Goal: Information Seeking & Learning: Learn about a topic

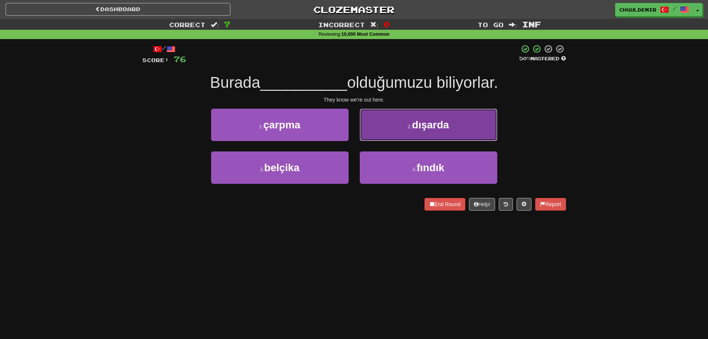
click at [376, 137] on button "2 . dışarda" at bounding box center [429, 125] width 138 height 32
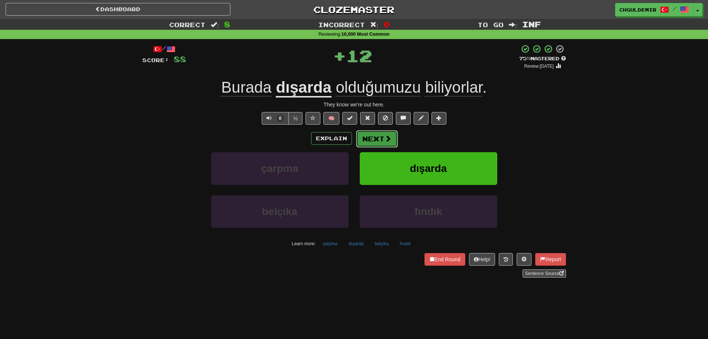
click at [366, 140] on button "Next" at bounding box center [377, 138] width 42 height 17
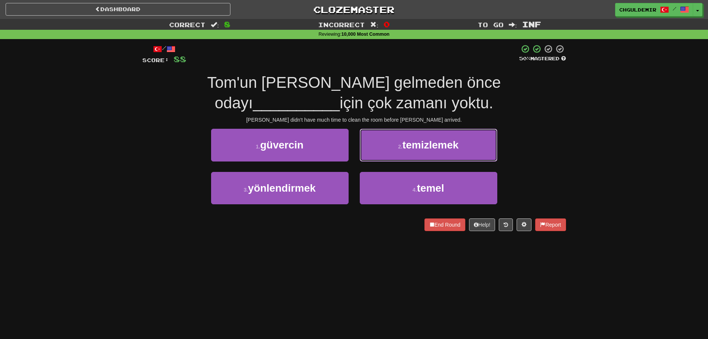
click at [403, 148] on button "2 . temizlemek" at bounding box center [429, 145] width 138 height 32
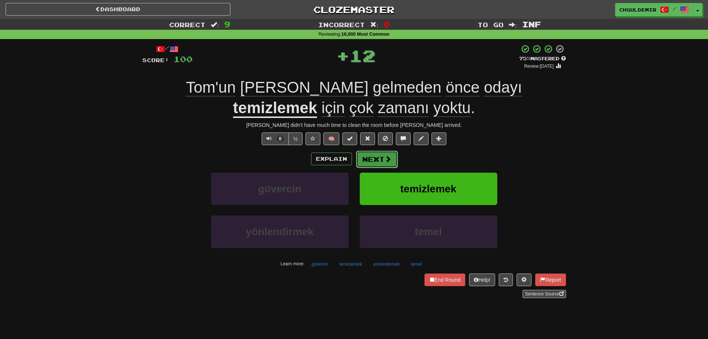
click at [378, 164] on button "Next" at bounding box center [377, 159] width 42 height 17
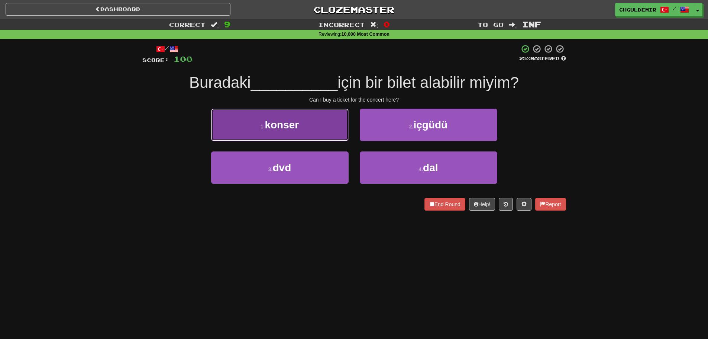
click at [314, 139] on button "1 . konser" at bounding box center [280, 125] width 138 height 32
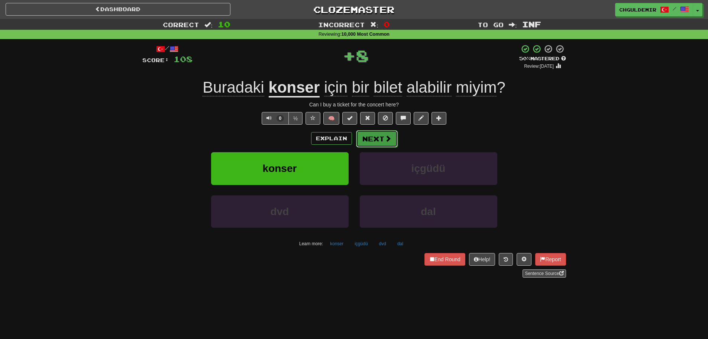
click at [390, 139] on span at bounding box center [388, 138] width 7 height 7
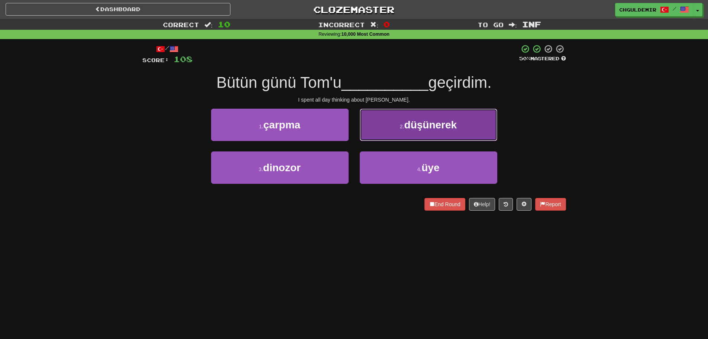
click at [379, 134] on button "2 . düşünerek" at bounding box center [429, 125] width 138 height 32
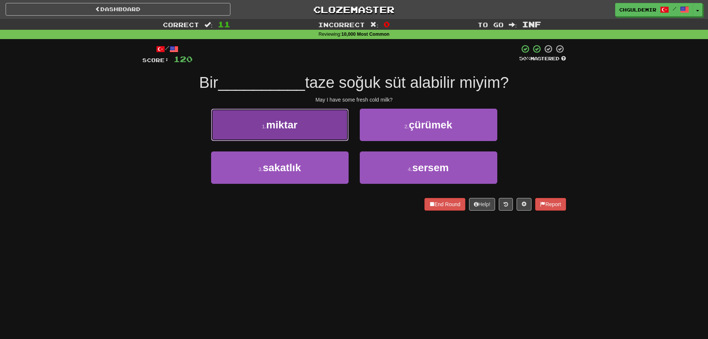
click at [323, 139] on button "1 . miktar" at bounding box center [280, 125] width 138 height 32
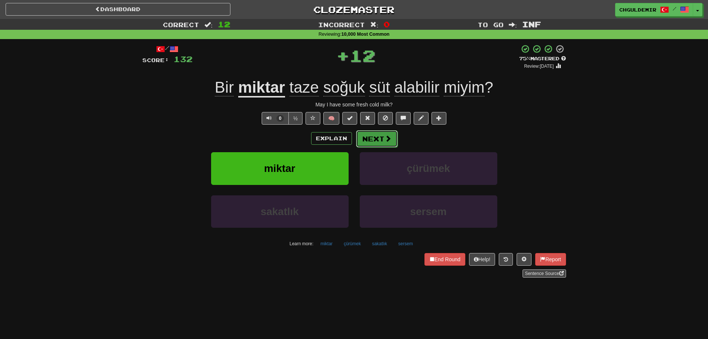
click at [373, 136] on button "Next" at bounding box center [377, 138] width 42 height 17
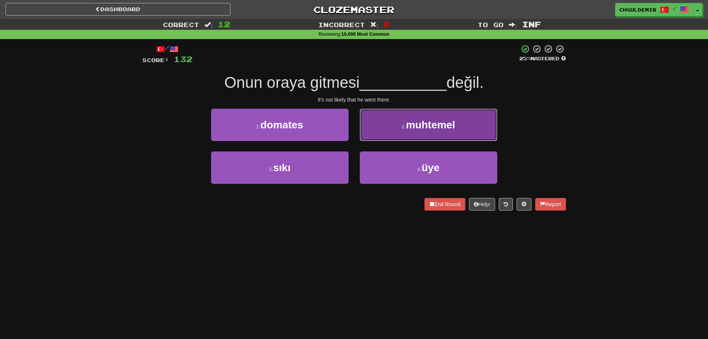
click at [397, 131] on button "2 . muhtemel" at bounding box center [429, 125] width 138 height 32
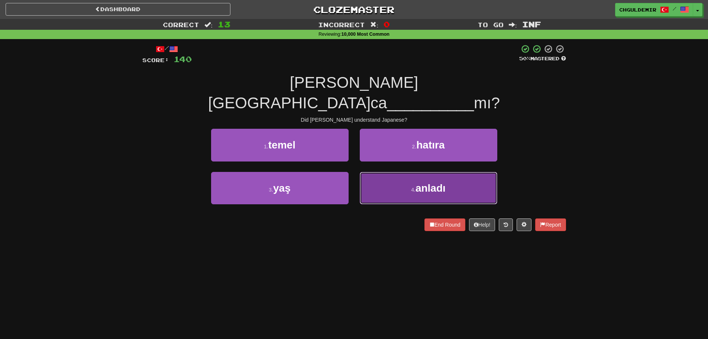
click at [390, 172] on button "4 . anladı" at bounding box center [429, 188] width 138 height 32
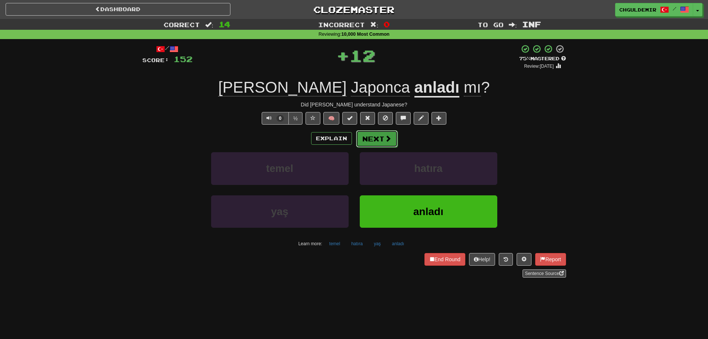
click at [379, 135] on button "Next" at bounding box center [377, 138] width 42 height 17
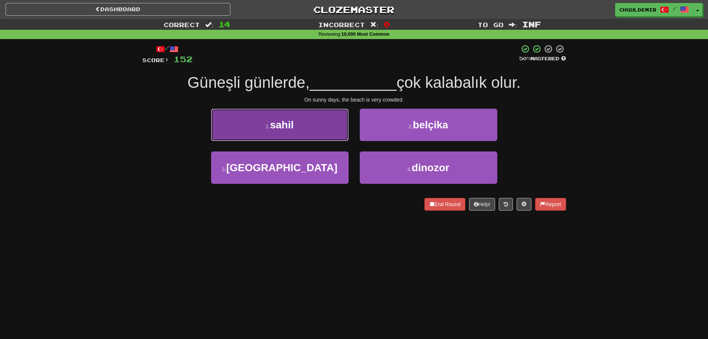
click at [331, 135] on button "1 . sahil" at bounding box center [280, 125] width 138 height 32
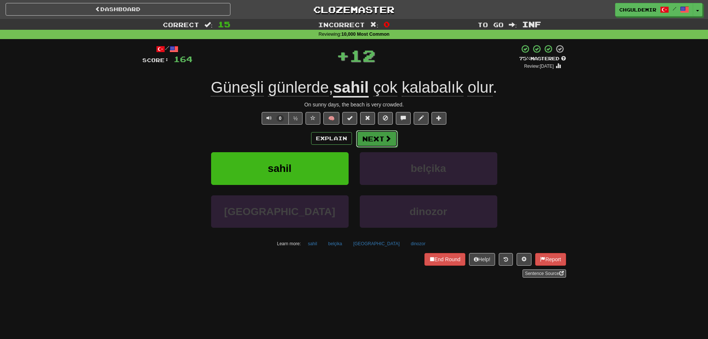
click at [373, 137] on button "Next" at bounding box center [377, 138] width 42 height 17
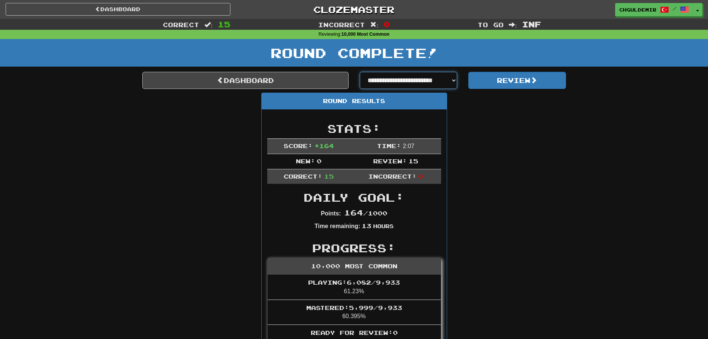
select select "**********"
click at [360, 72] on select "**********" at bounding box center [409, 80] width 98 height 17
select select "**********"
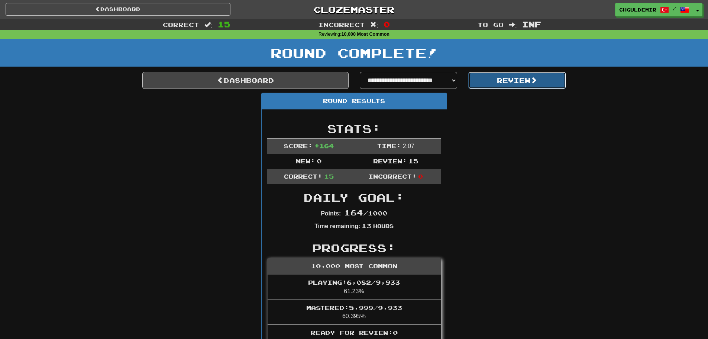
click at [499, 81] on button "Review" at bounding box center [517, 80] width 98 height 17
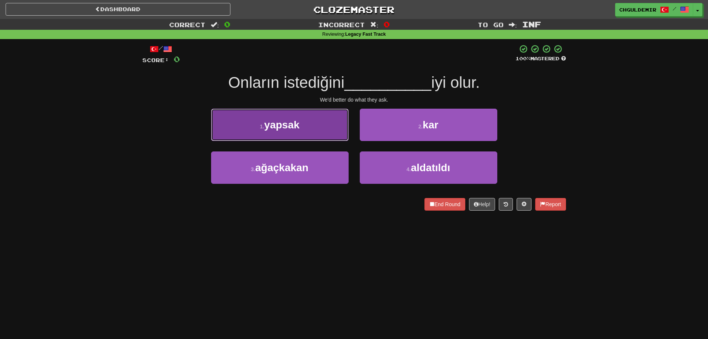
click at [326, 133] on button "1 . yapsak" at bounding box center [280, 125] width 138 height 32
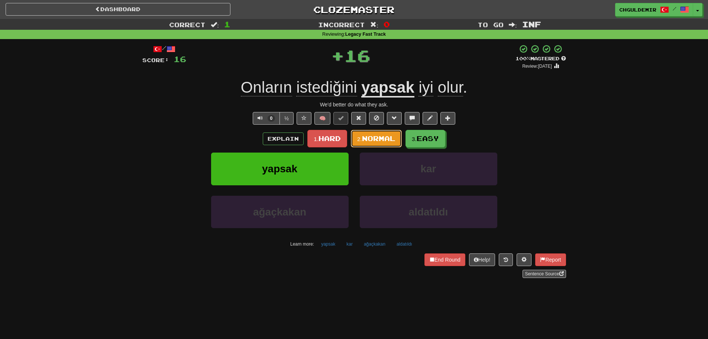
click at [370, 137] on span "Normal" at bounding box center [378, 138] width 33 height 8
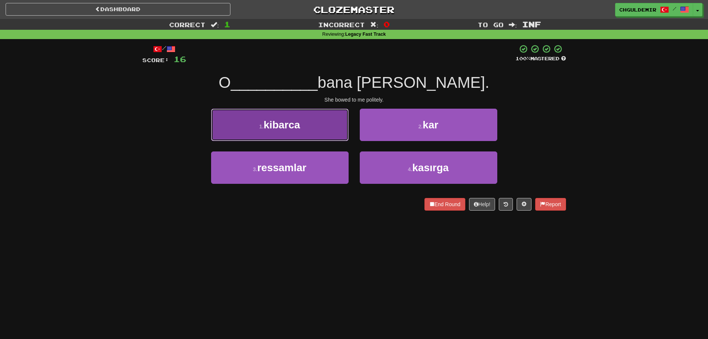
click at [311, 123] on button "1 . kibarca" at bounding box center [280, 125] width 138 height 32
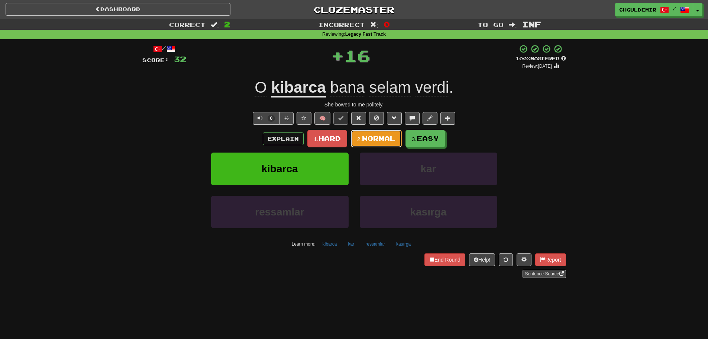
click at [370, 137] on span "Normal" at bounding box center [378, 138] width 33 height 8
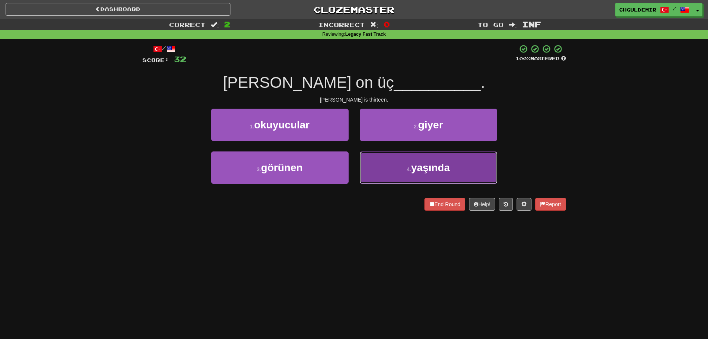
click at [388, 168] on button "4 . yaşında" at bounding box center [429, 167] width 138 height 32
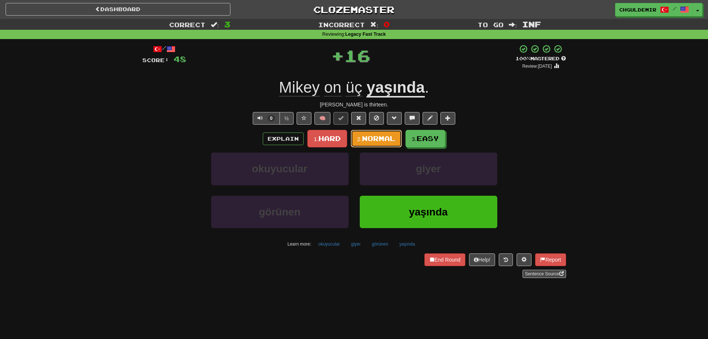
click at [379, 139] on span "Normal" at bounding box center [378, 138] width 33 height 8
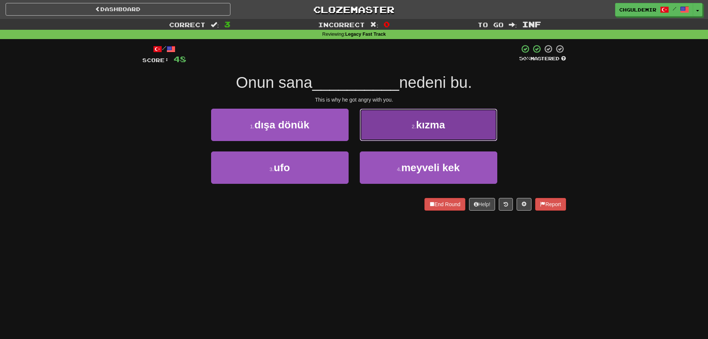
click at [365, 136] on button "2 . kızma" at bounding box center [429, 125] width 138 height 32
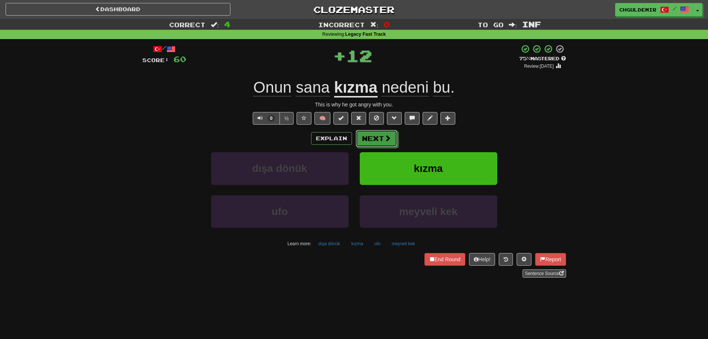
click at [365, 136] on button "Next" at bounding box center [377, 138] width 42 height 17
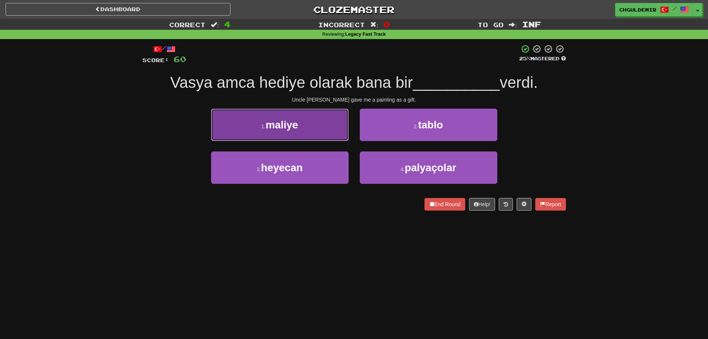
click at [320, 127] on button "1 . maliye" at bounding box center [280, 125] width 138 height 32
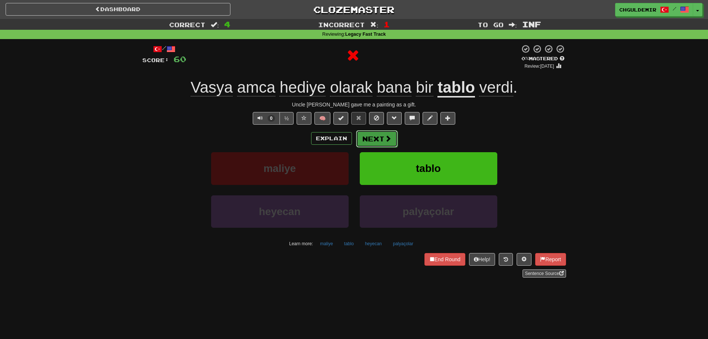
click at [368, 136] on button "Next" at bounding box center [377, 138] width 42 height 17
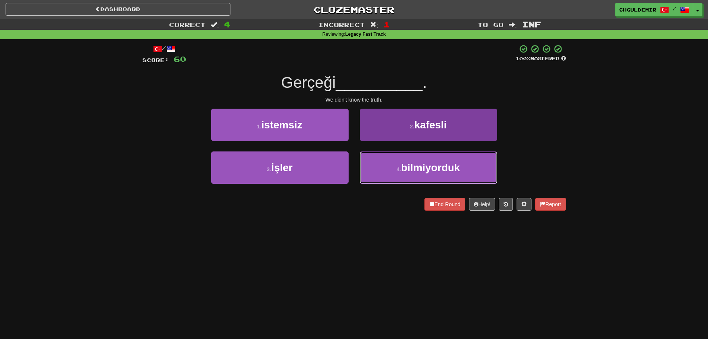
click at [371, 165] on button "4 . bilmiyorduk" at bounding box center [429, 167] width 138 height 32
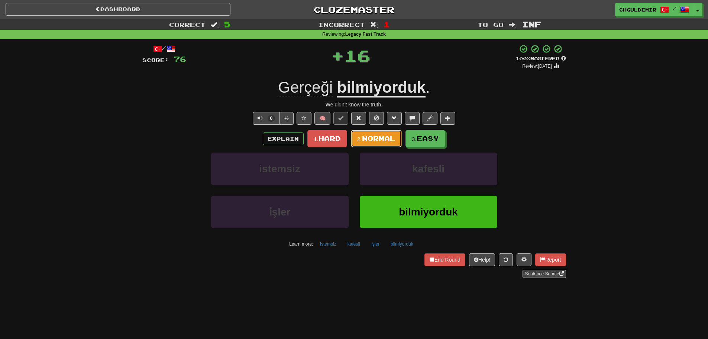
click at [372, 133] on button "2. Normal" at bounding box center [376, 138] width 51 height 17
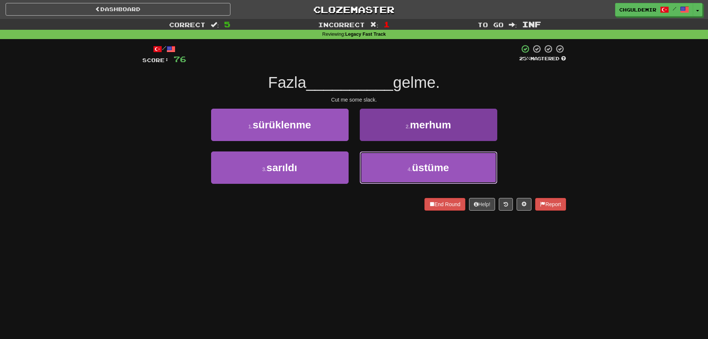
click at [388, 166] on button "4 . üstüme" at bounding box center [429, 167] width 138 height 32
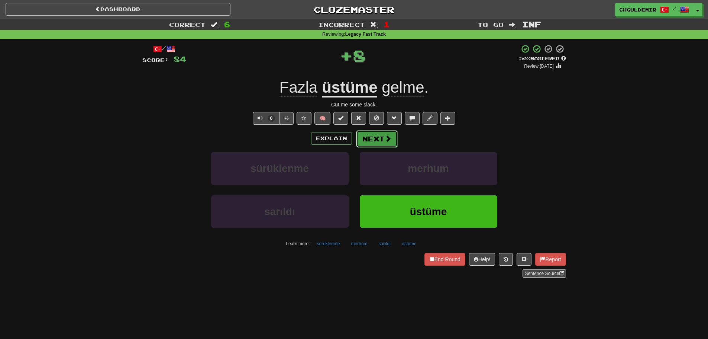
click at [380, 138] on button "Next" at bounding box center [377, 138] width 42 height 17
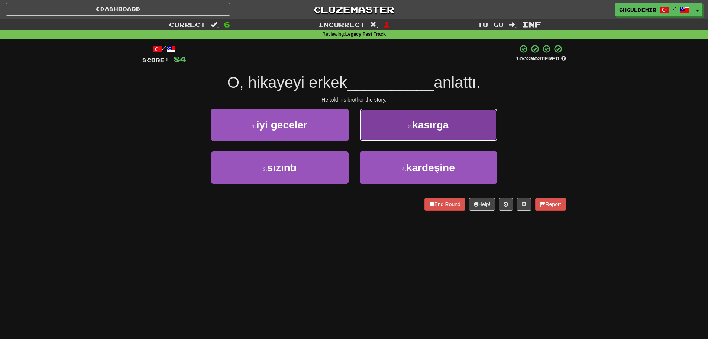
click at [381, 132] on button "2 . kasırga" at bounding box center [429, 125] width 138 height 32
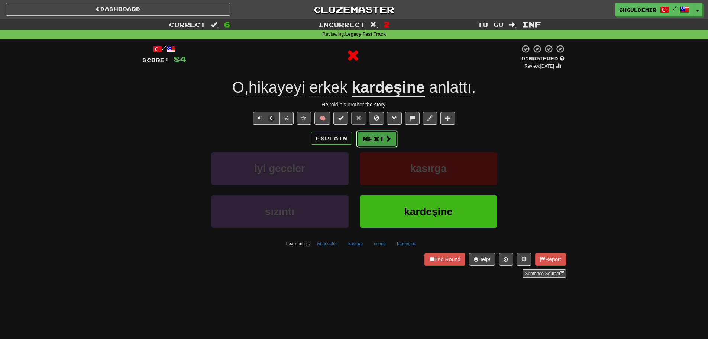
click at [375, 136] on button "Next" at bounding box center [377, 138] width 42 height 17
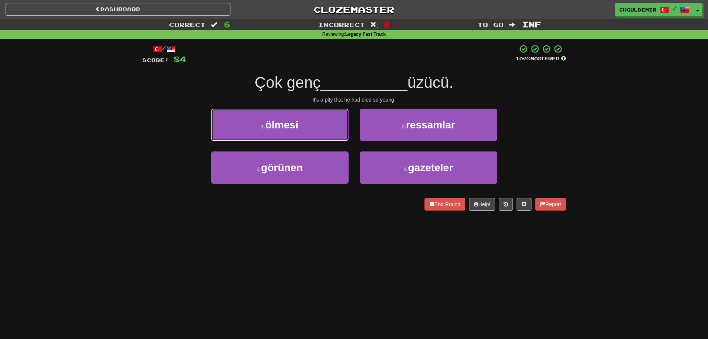
click at [318, 126] on button "1 . ölmesi" at bounding box center [280, 125] width 138 height 32
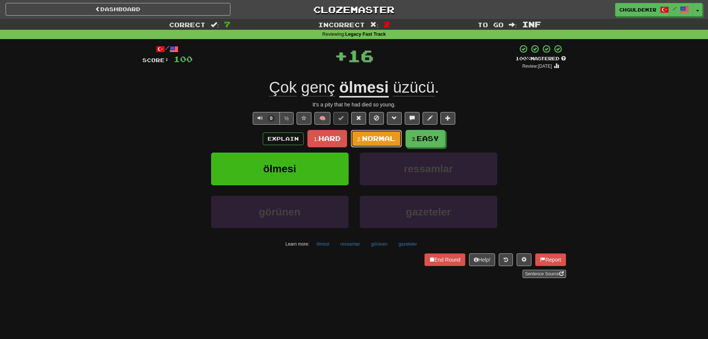
click at [366, 136] on span "Normal" at bounding box center [378, 138] width 33 height 8
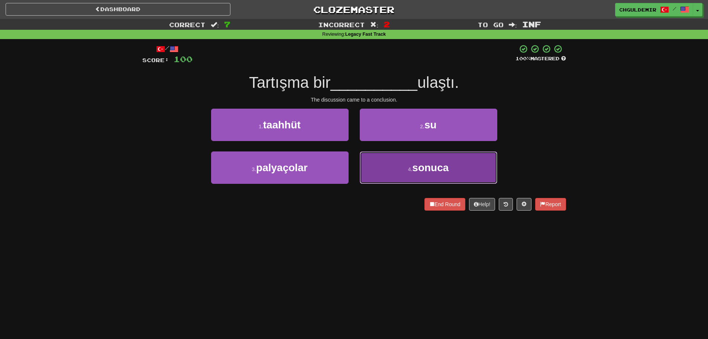
click at [375, 166] on button "4 . sonuca" at bounding box center [429, 167] width 138 height 32
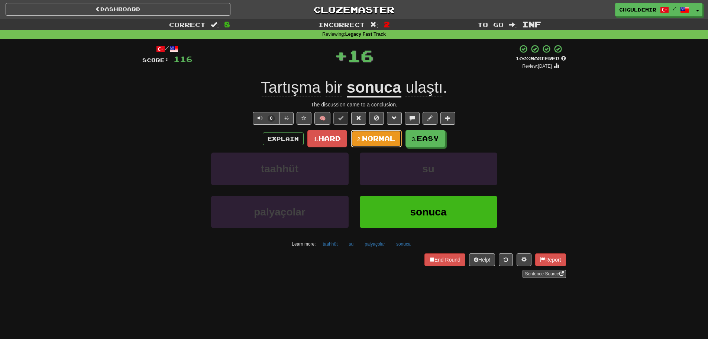
click at [375, 134] on button "2. Normal" at bounding box center [376, 138] width 51 height 17
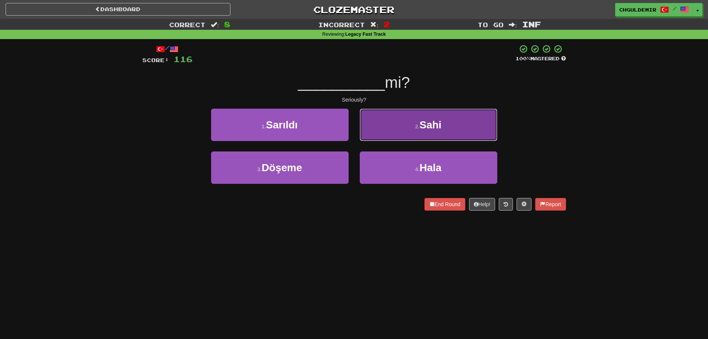
click at [378, 133] on button "2 . Sahi" at bounding box center [429, 125] width 138 height 32
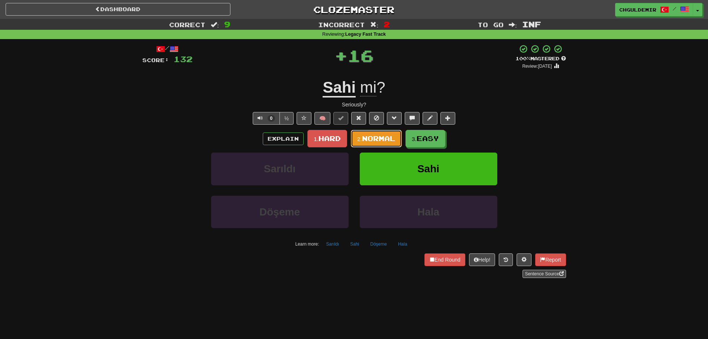
click at [372, 141] on span "Normal" at bounding box center [378, 138] width 33 height 8
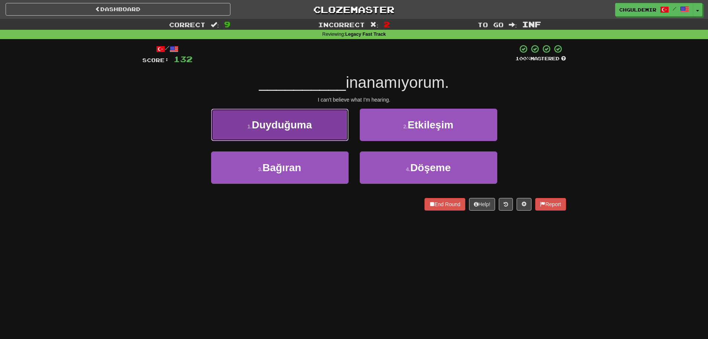
click at [326, 133] on button "1 . Duyduğuma" at bounding box center [280, 125] width 138 height 32
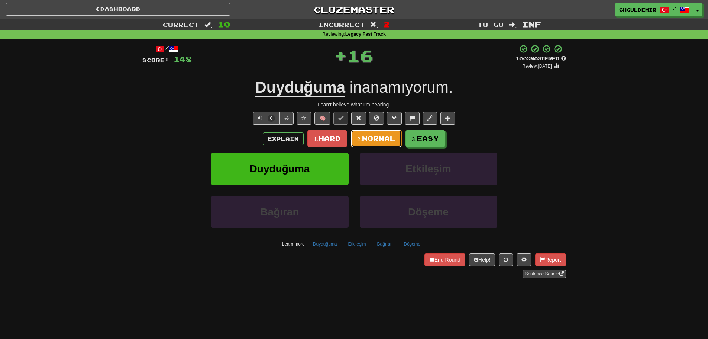
click at [371, 134] on button "2. Normal" at bounding box center [376, 138] width 51 height 17
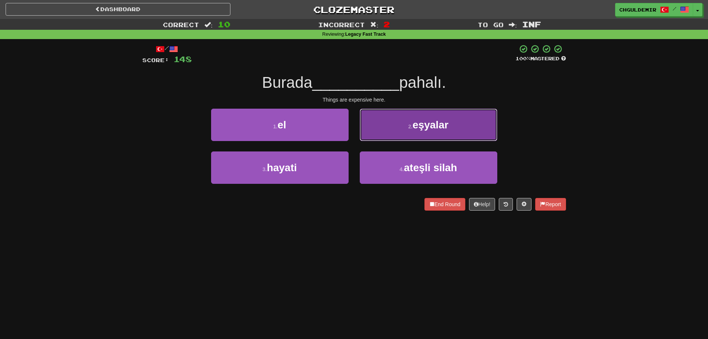
click at [391, 135] on button "2 . eşyalar" at bounding box center [429, 125] width 138 height 32
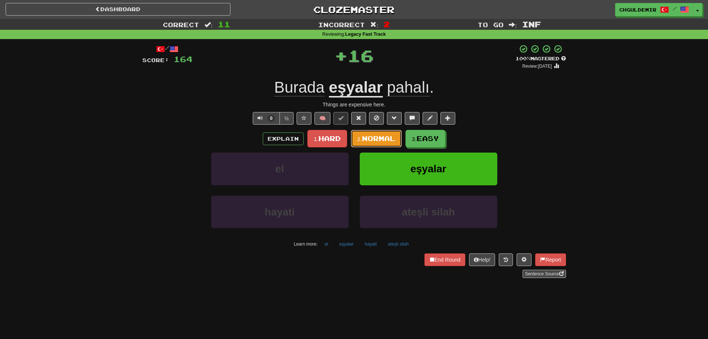
click at [391, 135] on span "Normal" at bounding box center [378, 138] width 33 height 8
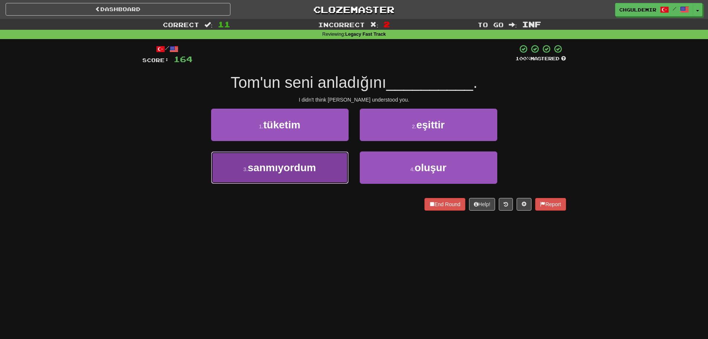
click at [337, 162] on button "3 . sanmıyordum" at bounding box center [280, 167] width 138 height 32
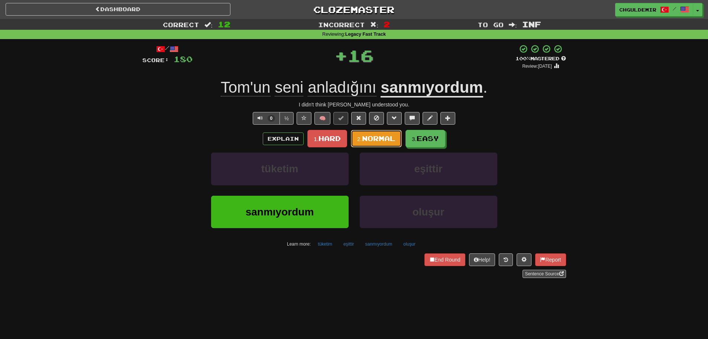
click at [366, 140] on span "Normal" at bounding box center [378, 138] width 33 height 8
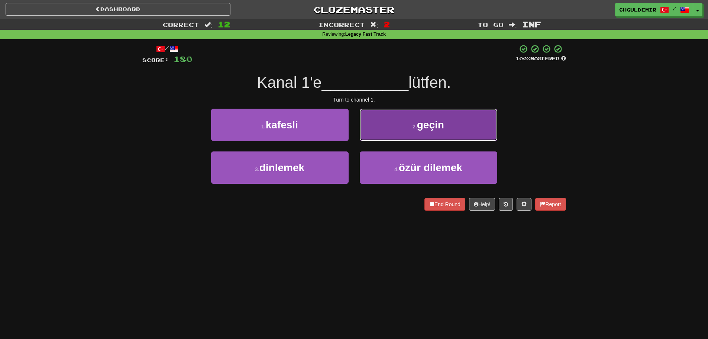
click at [388, 130] on button "2 . geçin" at bounding box center [429, 125] width 138 height 32
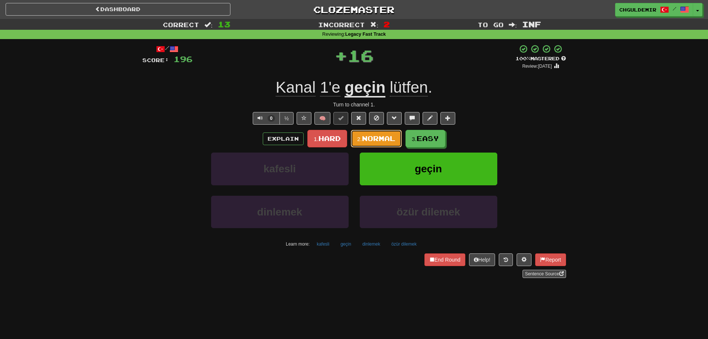
click at [378, 135] on span "Normal" at bounding box center [378, 138] width 33 height 8
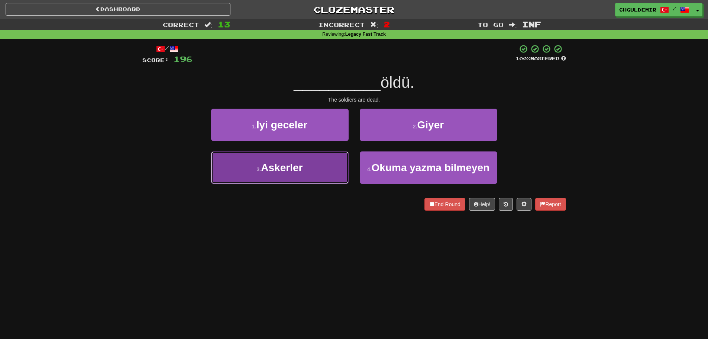
click at [329, 162] on button "3 . Askerler" at bounding box center [280, 167] width 138 height 32
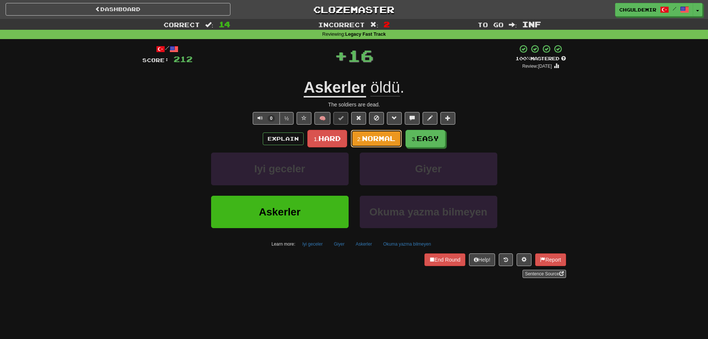
click at [374, 132] on button "2. Normal" at bounding box center [376, 138] width 51 height 17
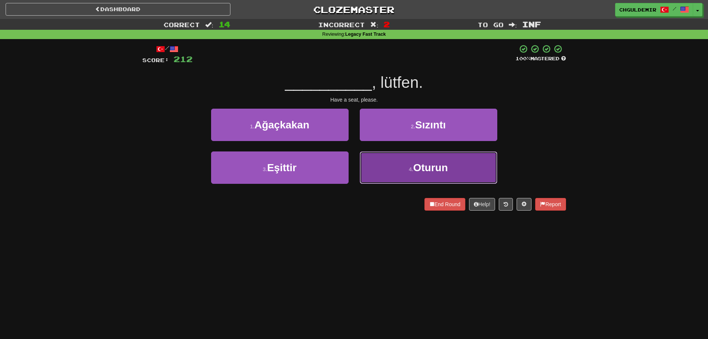
click at [379, 161] on button "4 . Oturun" at bounding box center [429, 167] width 138 height 32
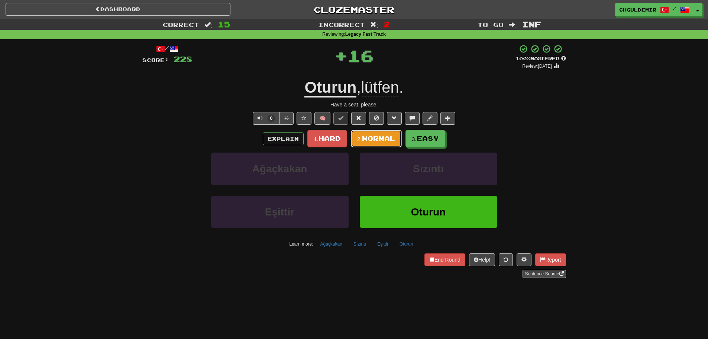
click at [378, 131] on button "2. Normal" at bounding box center [376, 138] width 51 height 17
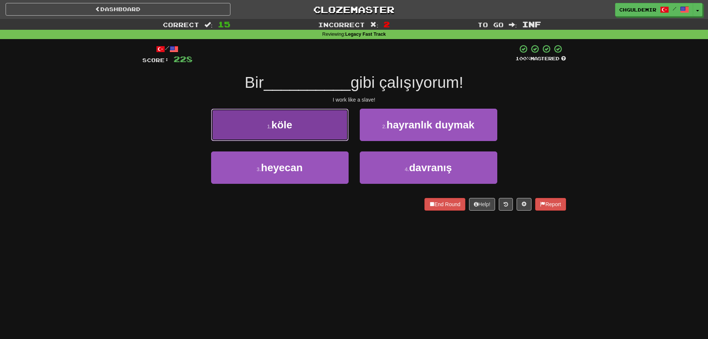
click at [332, 133] on button "1 . köle" at bounding box center [280, 125] width 138 height 32
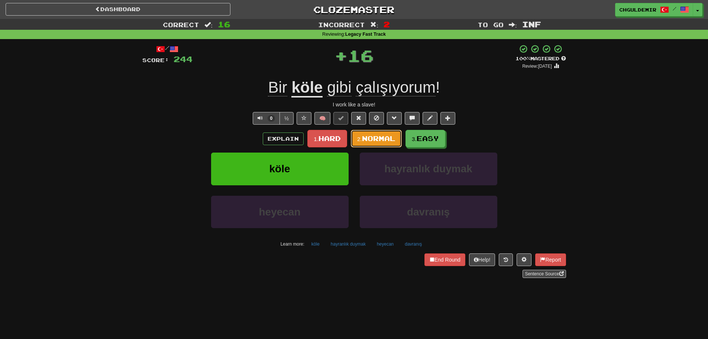
click at [366, 133] on button "2. Normal" at bounding box center [376, 138] width 51 height 17
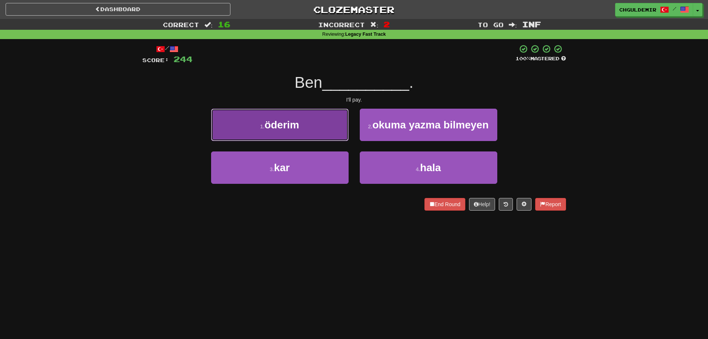
click at [326, 130] on button "1 . öderim" at bounding box center [280, 125] width 138 height 32
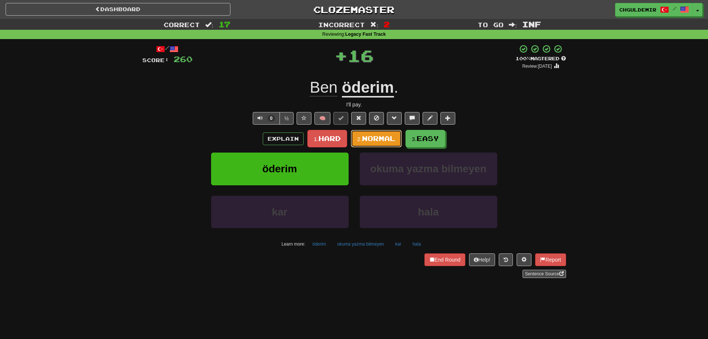
click at [391, 138] on span "Normal" at bounding box center [378, 138] width 33 height 8
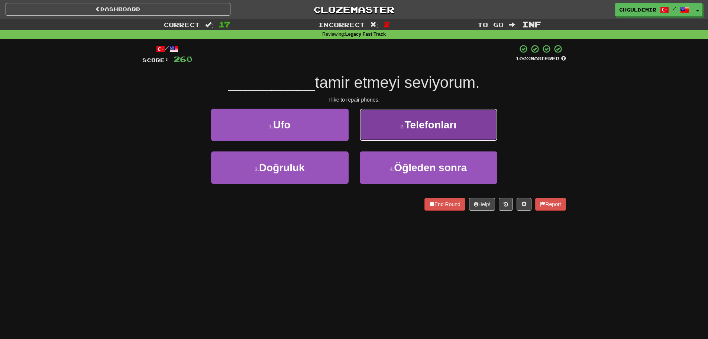
click at [389, 133] on button "2 . Telefonları" at bounding box center [429, 125] width 138 height 32
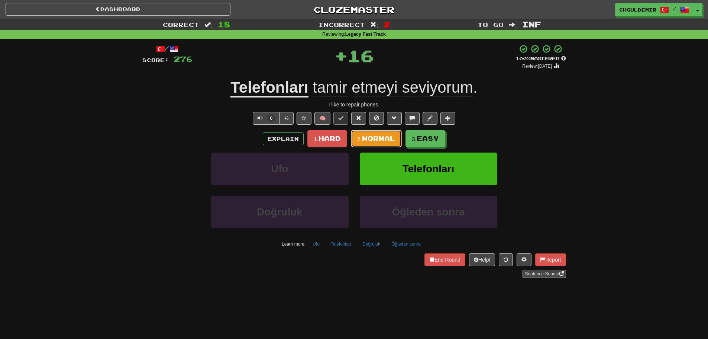
click at [376, 140] on span "Normal" at bounding box center [378, 138] width 33 height 8
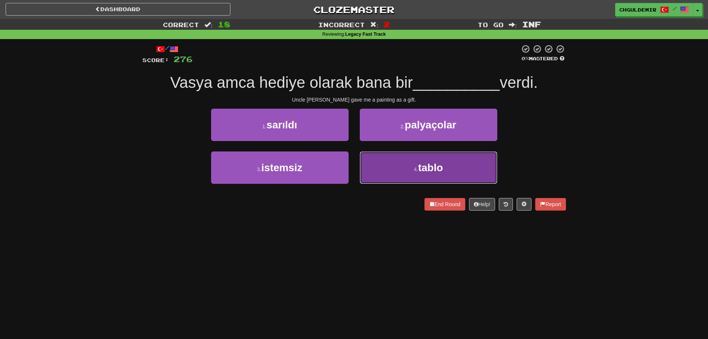
click at [375, 161] on button "4 . tablo" at bounding box center [429, 167] width 138 height 32
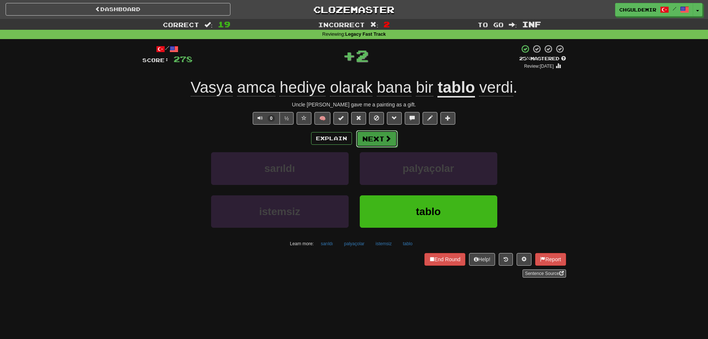
click at [368, 131] on button "Next" at bounding box center [377, 138] width 42 height 17
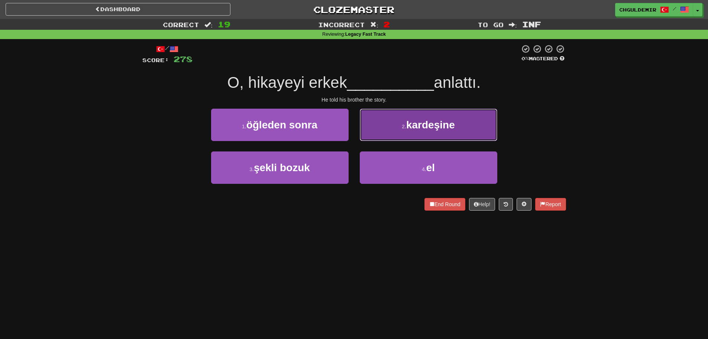
click at [376, 133] on button "2 . kardeşine" at bounding box center [429, 125] width 138 height 32
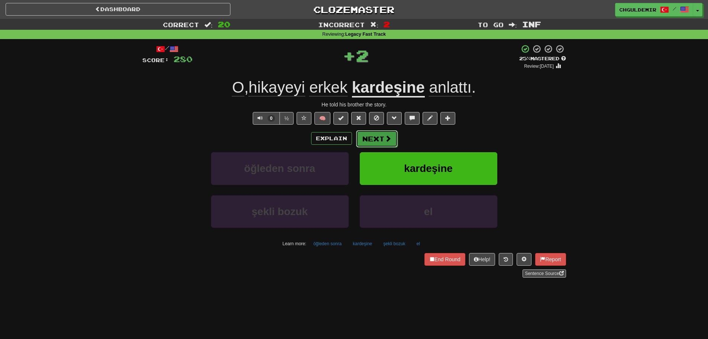
click at [373, 137] on button "Next" at bounding box center [377, 138] width 42 height 17
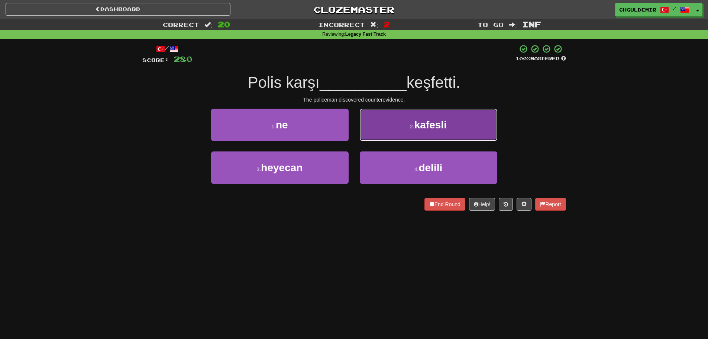
click at [370, 136] on button "2 . kafesli" at bounding box center [429, 125] width 138 height 32
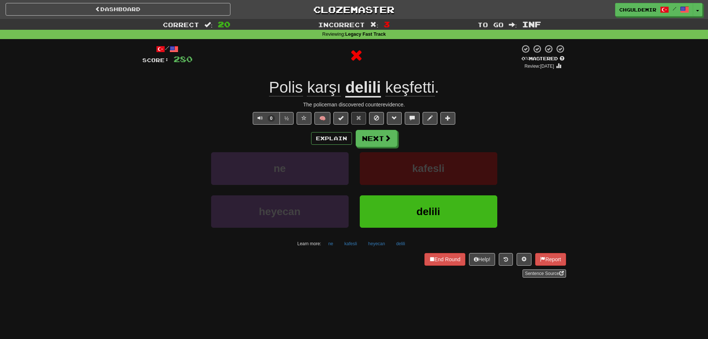
click at [368, 139] on button "Next" at bounding box center [377, 138] width 42 height 17
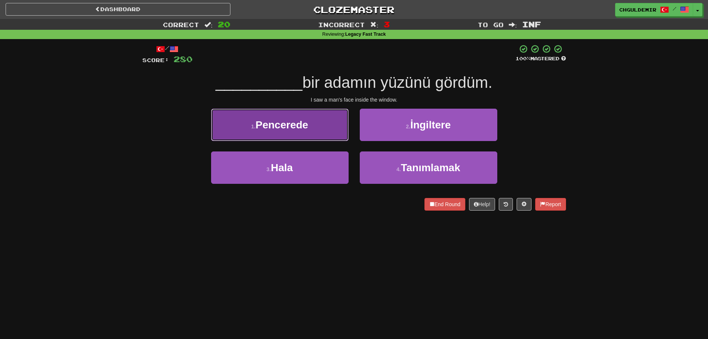
click at [342, 133] on button "1 . Pencerede" at bounding box center [280, 125] width 138 height 32
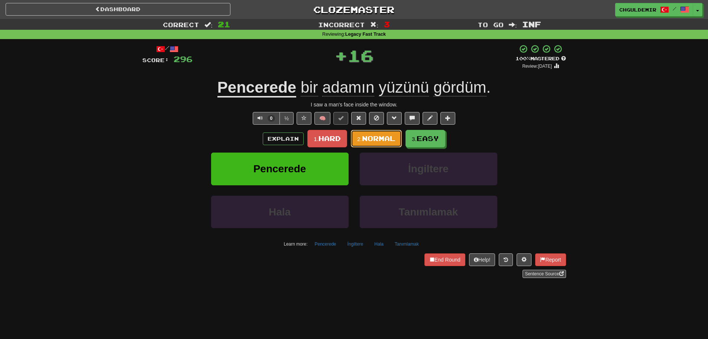
click at [374, 138] on span "Normal" at bounding box center [378, 138] width 33 height 8
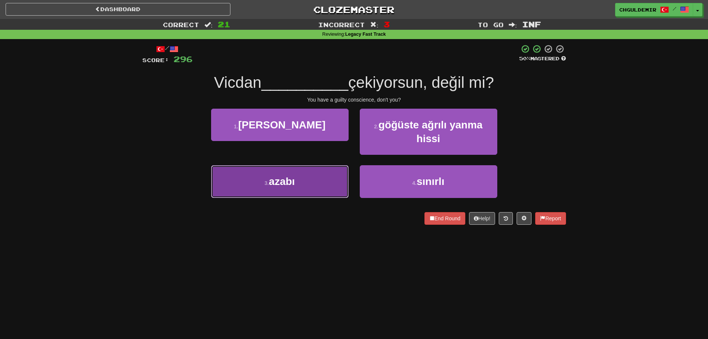
click at [324, 194] on button "3 . azabı" at bounding box center [280, 181] width 138 height 32
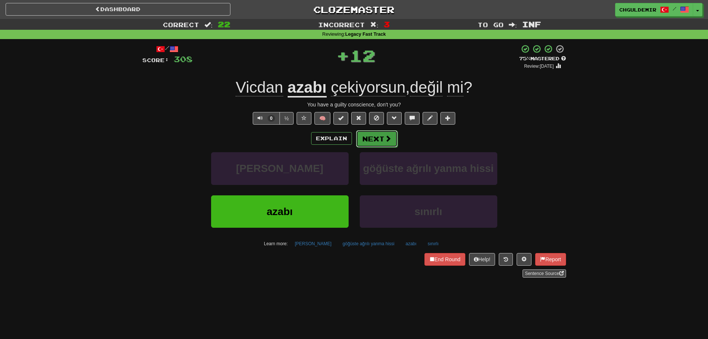
click at [388, 142] on span at bounding box center [388, 138] width 7 height 7
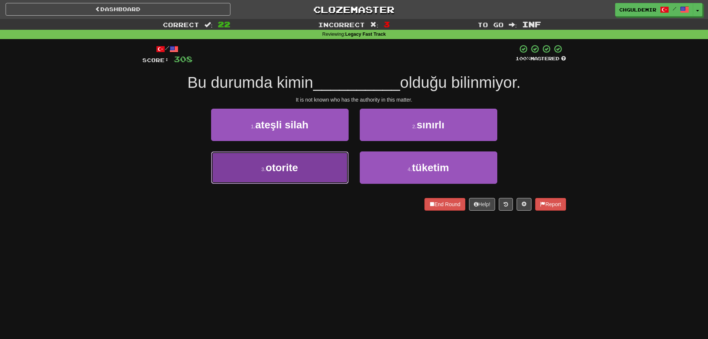
click at [348, 162] on button "3 . otorite" at bounding box center [280, 167] width 138 height 32
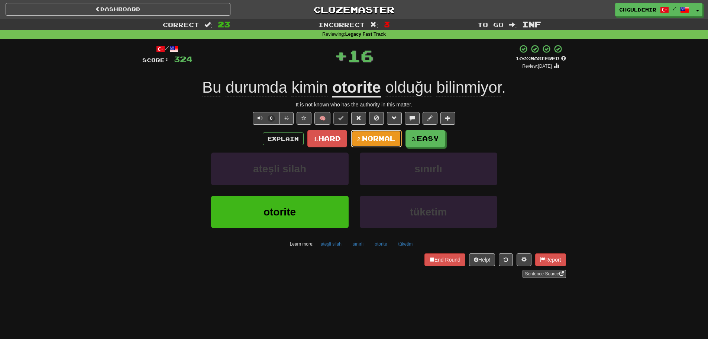
click at [377, 140] on span "Normal" at bounding box center [378, 138] width 33 height 8
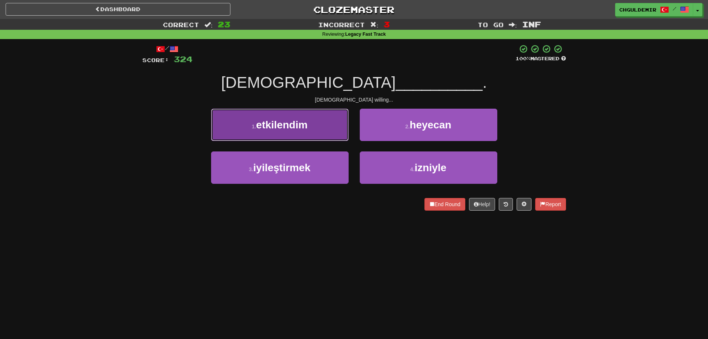
click at [339, 135] on button "1 . etkilendim" at bounding box center [280, 125] width 138 height 32
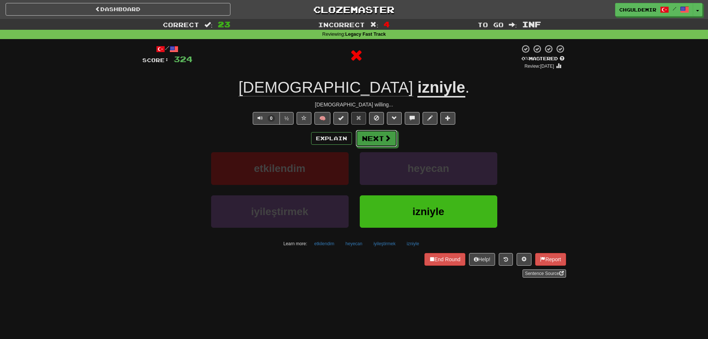
click at [373, 135] on button "Next" at bounding box center [377, 138] width 42 height 17
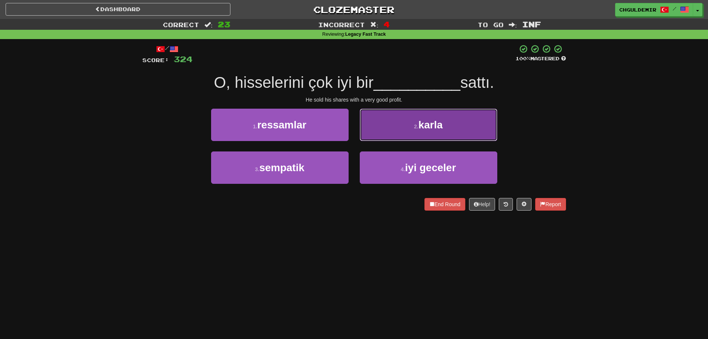
click at [379, 134] on button "2 . karla" at bounding box center [429, 125] width 138 height 32
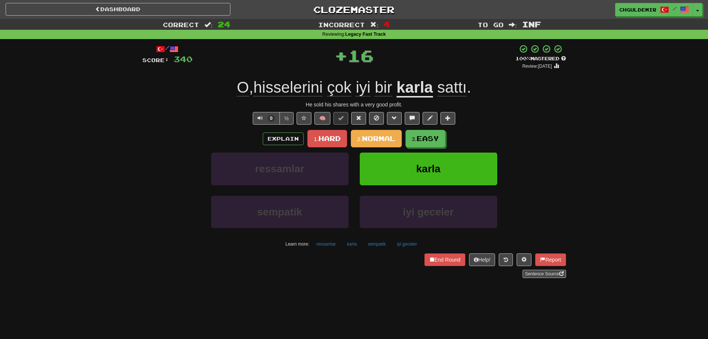
click at [372, 137] on span "Normal" at bounding box center [378, 138] width 33 height 8
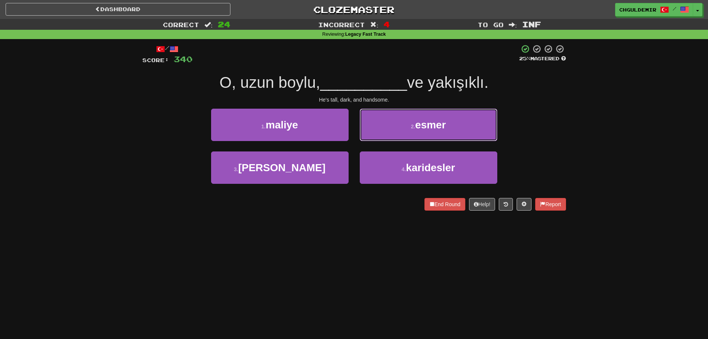
click at [372, 137] on button "2 . esmer" at bounding box center [429, 125] width 138 height 32
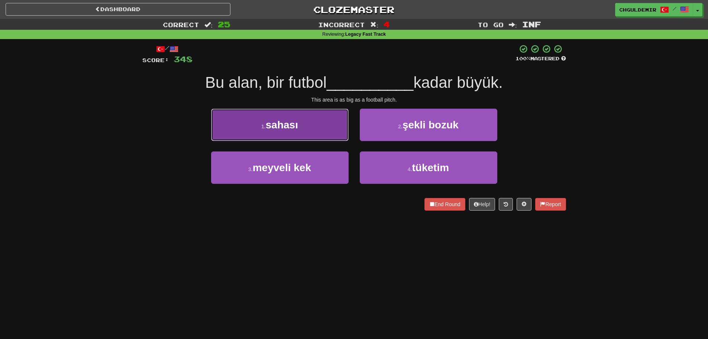
click at [323, 125] on button "1 . sahası" at bounding box center [280, 125] width 138 height 32
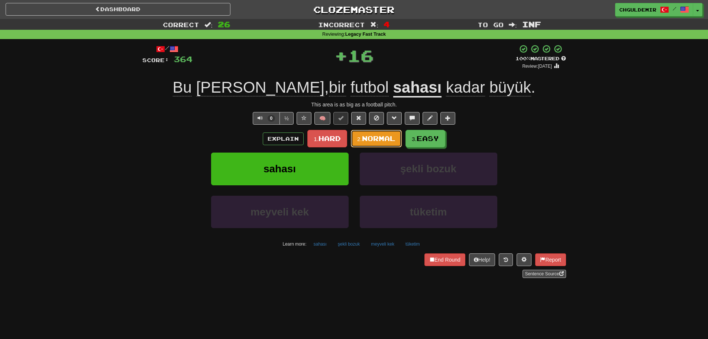
click at [380, 138] on span "Normal" at bounding box center [378, 138] width 33 height 8
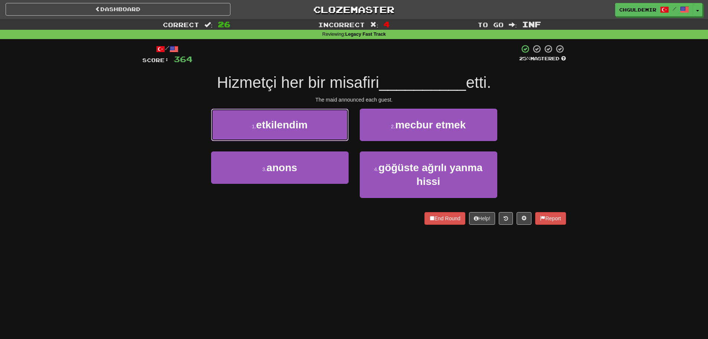
drag, startPoint x: 305, startPoint y: 126, endPoint x: 314, endPoint y: 126, distance: 8.6
click at [306, 126] on span "etkilendim" at bounding box center [281, 125] width 51 height 12
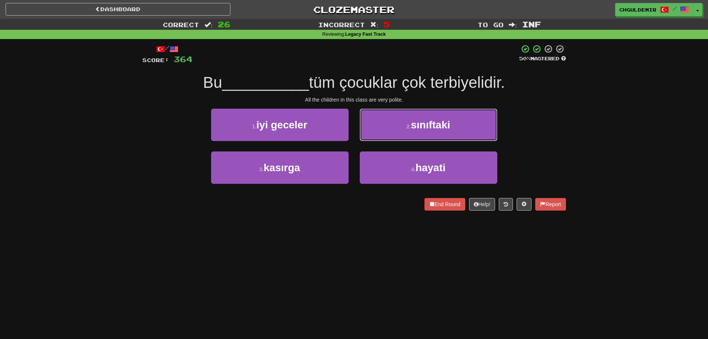
drag, startPoint x: 390, startPoint y: 121, endPoint x: 389, endPoint y: 126, distance: 5.3
click at [390, 121] on button "2 . sınıftaki" at bounding box center [429, 125] width 138 height 32
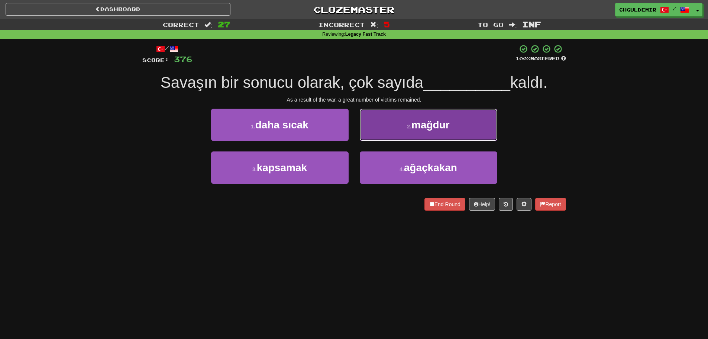
click at [401, 125] on button "2 . mağdur" at bounding box center [429, 125] width 138 height 32
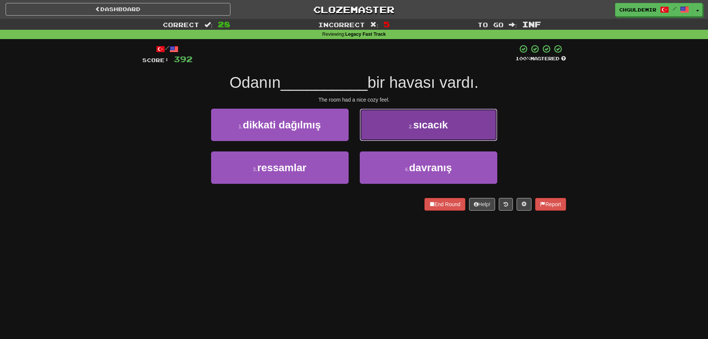
click at [385, 133] on button "2 . sıcacık" at bounding box center [429, 125] width 138 height 32
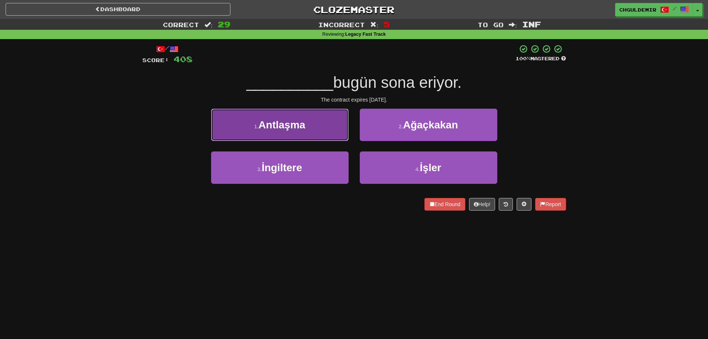
click at [318, 125] on button "1 . Antlaşma" at bounding box center [280, 125] width 138 height 32
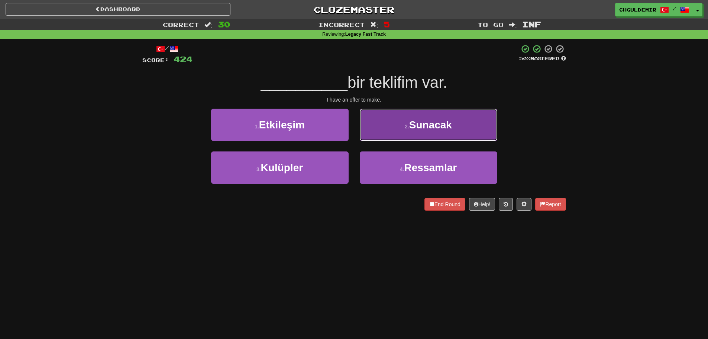
click at [407, 137] on button "2 . Sunacak" at bounding box center [429, 125] width 138 height 32
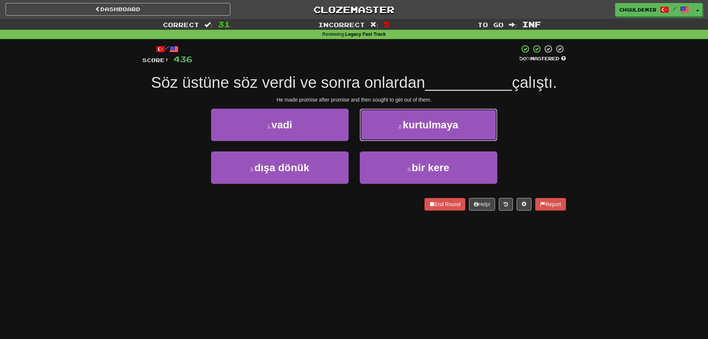
click at [407, 137] on button "2 . kurtulmaya" at bounding box center [429, 125] width 138 height 32
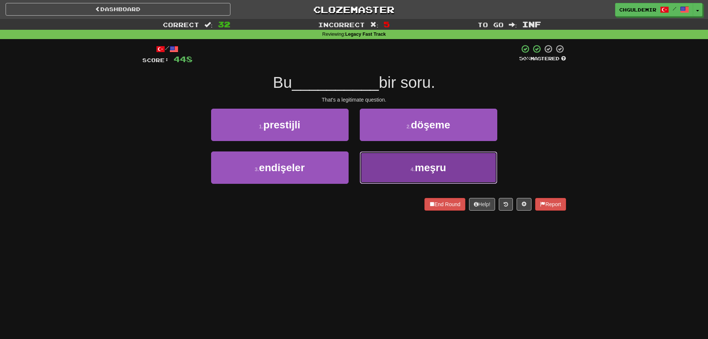
click at [424, 155] on button "4 . meşru" at bounding box center [429, 167] width 138 height 32
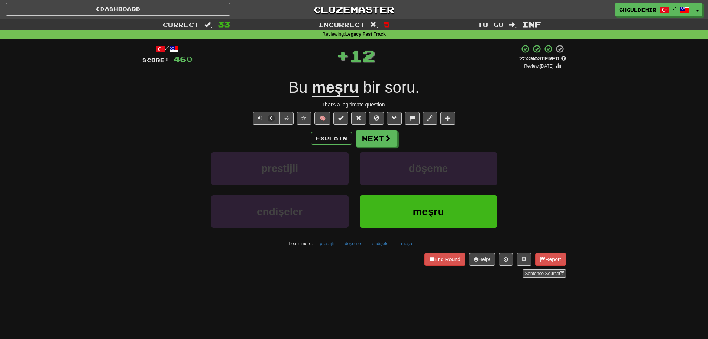
click at [391, 129] on div "/ Score: 460 + 12 75 % Mastered Review: 2025-11-14 Bu meşru bir soru . That's a…" at bounding box center [354, 160] width 424 height 233
click at [388, 142] on span at bounding box center [388, 138] width 7 height 7
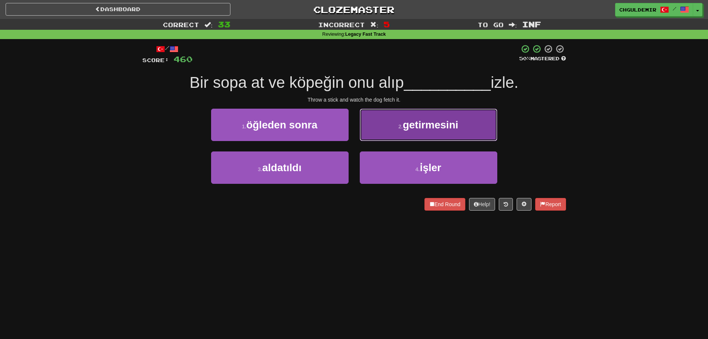
click at [401, 131] on button "2 . getirmesini" at bounding box center [429, 125] width 138 height 32
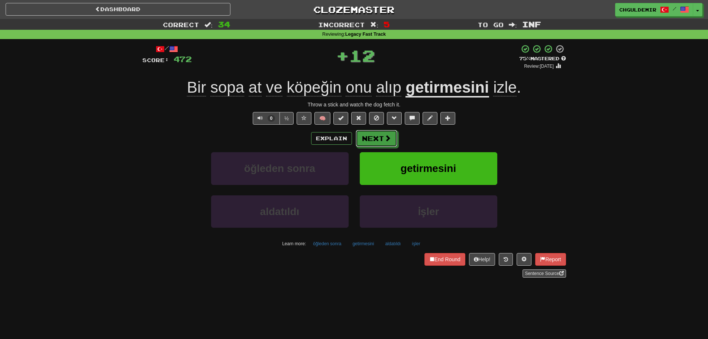
click at [385, 134] on button "Next" at bounding box center [377, 138] width 42 height 17
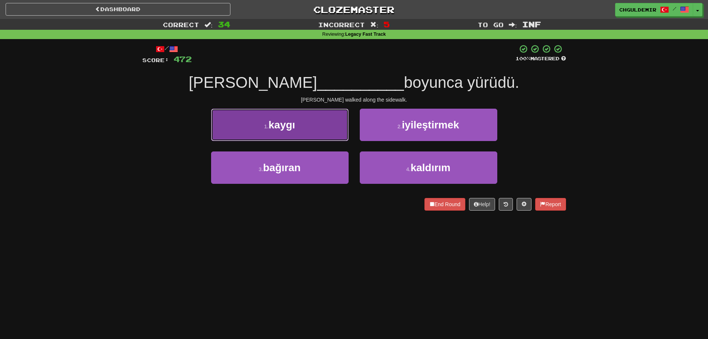
click at [323, 132] on button "1 . kaygı" at bounding box center [280, 125] width 138 height 32
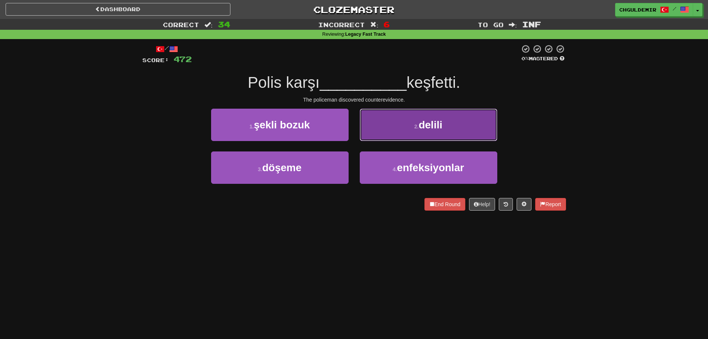
click at [395, 136] on button "2 . delili" at bounding box center [429, 125] width 138 height 32
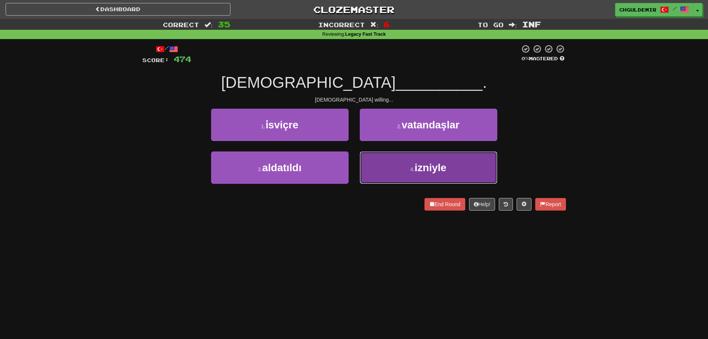
click at [449, 172] on button "4 . izniyle" at bounding box center [429, 167] width 138 height 32
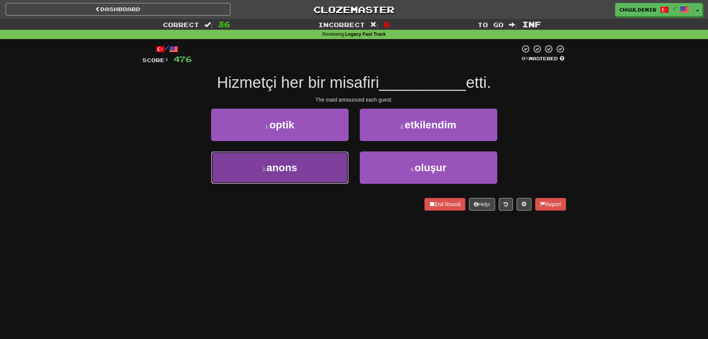
click at [307, 169] on button "3 . anons" at bounding box center [280, 167] width 138 height 32
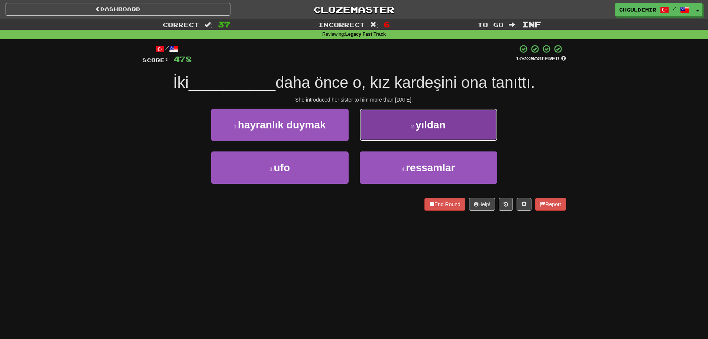
click at [393, 133] on button "2 . yıldan" at bounding box center [429, 125] width 138 height 32
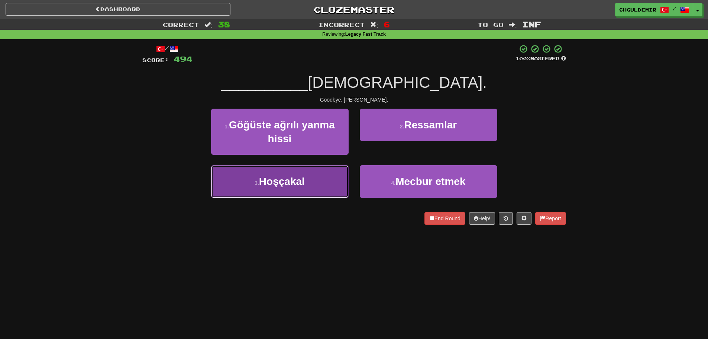
click at [316, 181] on button "3 . Hoşçakal" at bounding box center [280, 181] width 138 height 32
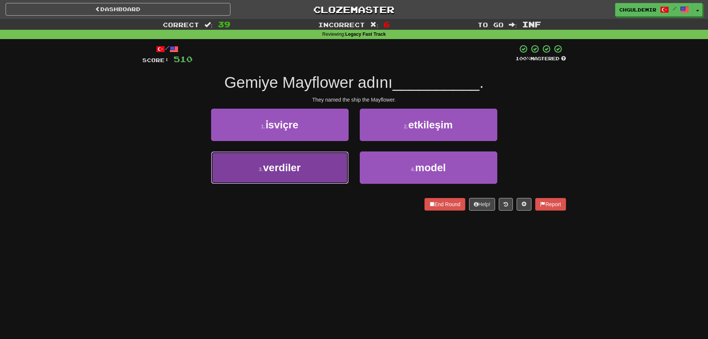
click at [330, 154] on button "3 . verdiler" at bounding box center [280, 167] width 138 height 32
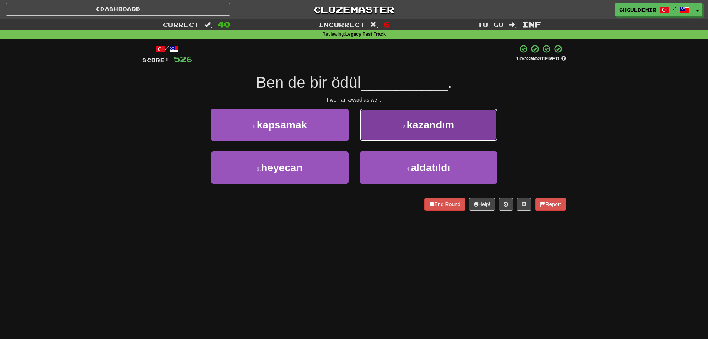
click at [398, 135] on button "2 . kazandım" at bounding box center [429, 125] width 138 height 32
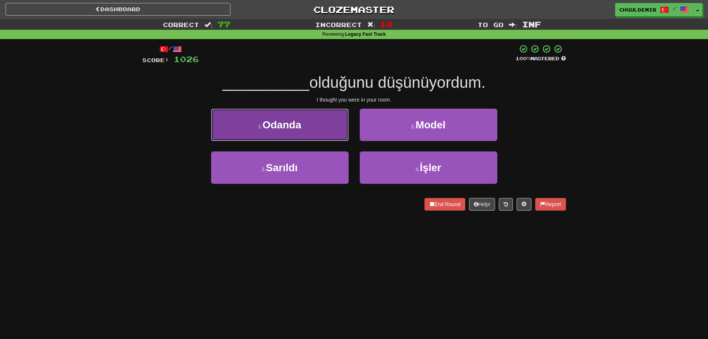
click at [337, 134] on button "1 . Odanda" at bounding box center [280, 125] width 138 height 32
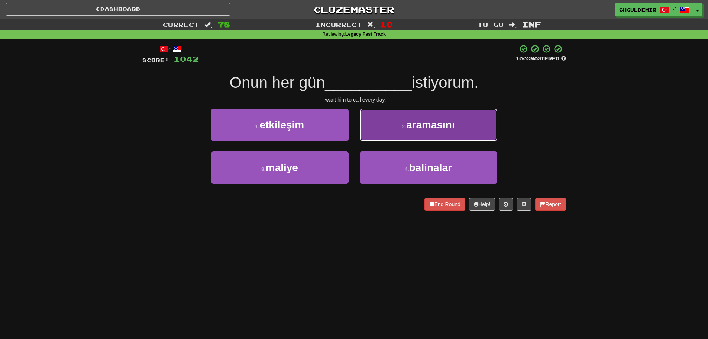
click at [384, 133] on button "2 . aramasını" at bounding box center [429, 125] width 138 height 32
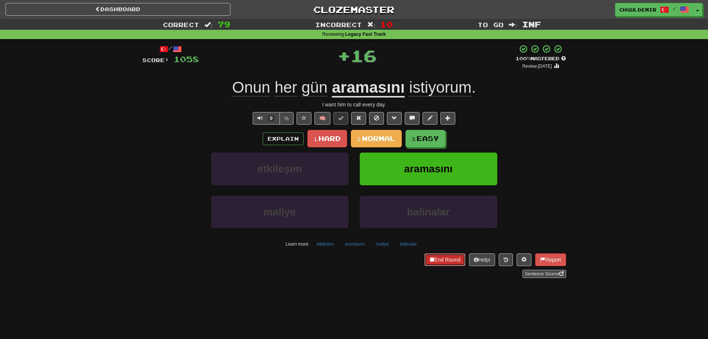
click at [444, 258] on button "End Round" at bounding box center [444, 259] width 41 height 13
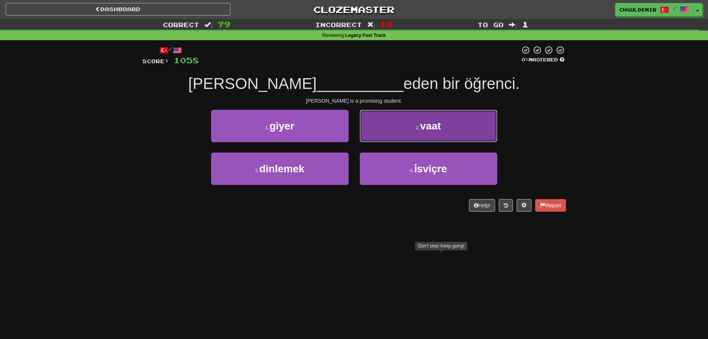
click at [384, 126] on button "2 . vaat" at bounding box center [429, 126] width 138 height 32
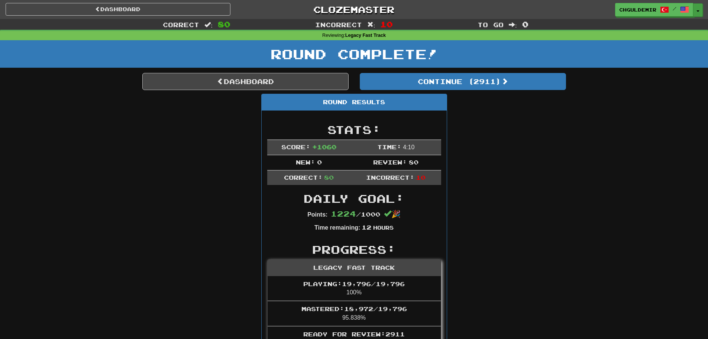
click at [699, 10] on span "button" at bounding box center [697, 10] width 3 height 1
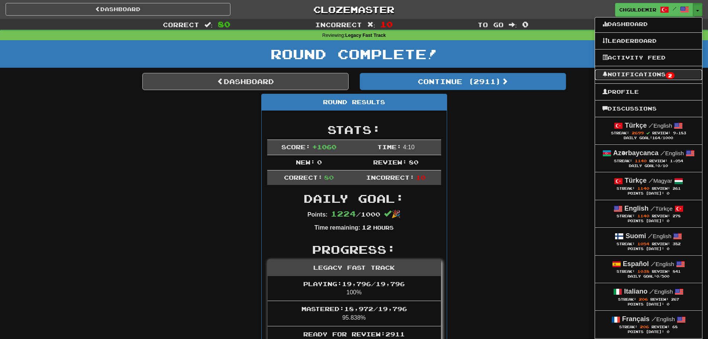
click at [653, 72] on link "Notifications 2" at bounding box center [648, 74] width 107 height 10
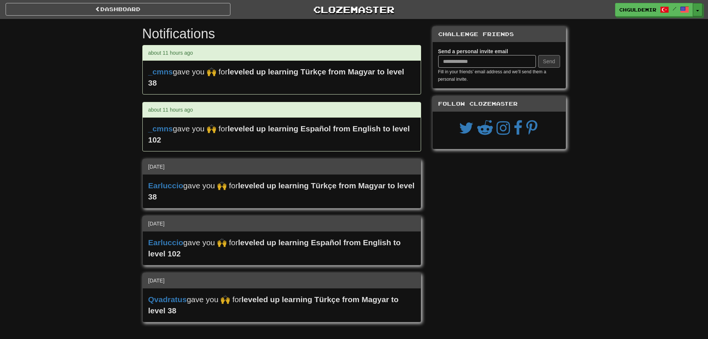
click at [699, 9] on button "Toggle Dropdown" at bounding box center [698, 9] width 10 height 13
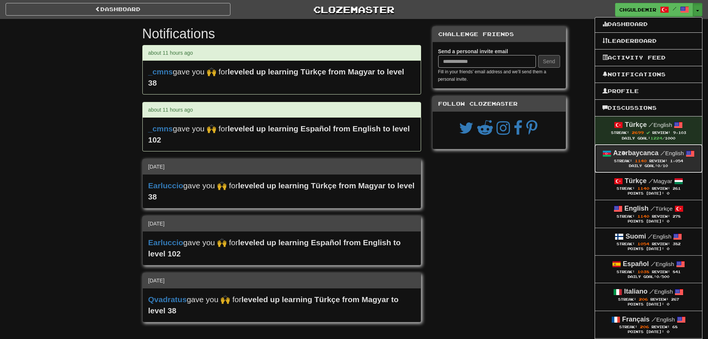
click at [638, 164] on div "Daily Goal: 0 /10" at bounding box center [648, 166] width 92 height 5
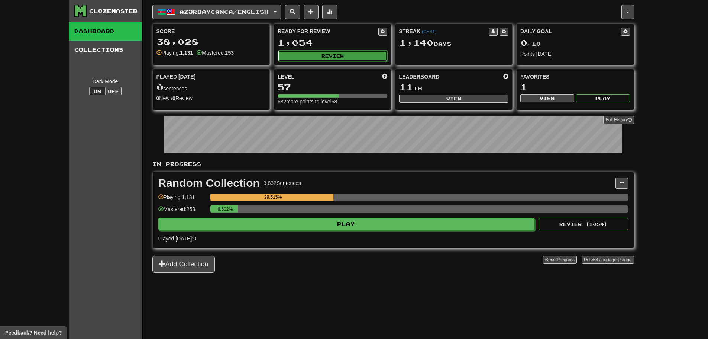
click at [295, 60] on button "Review" at bounding box center [333, 55] width 110 height 11
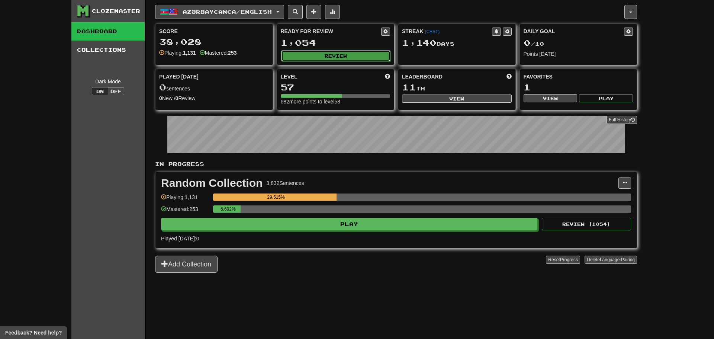
select select "**"
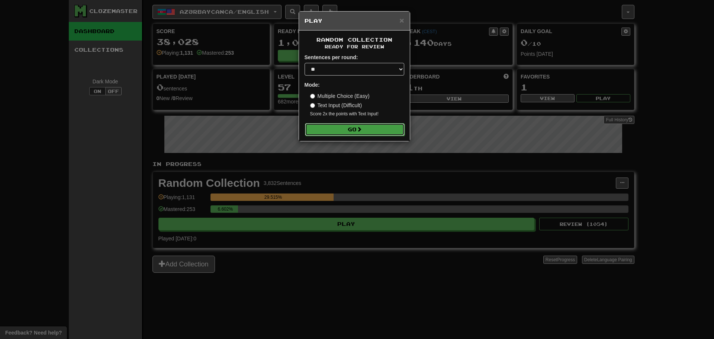
click at [372, 127] on button "Go" at bounding box center [355, 129] width 100 height 13
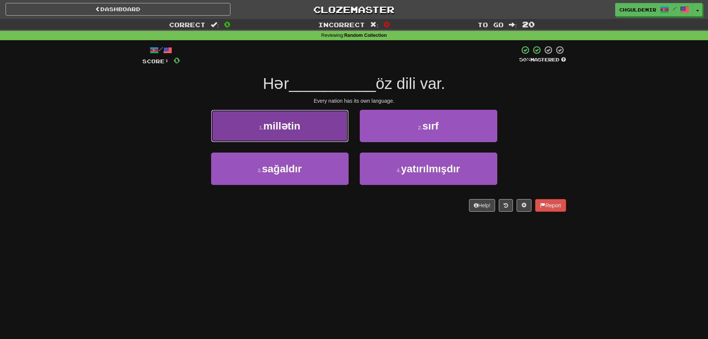
click at [323, 135] on button "1 . millətin" at bounding box center [280, 126] width 138 height 32
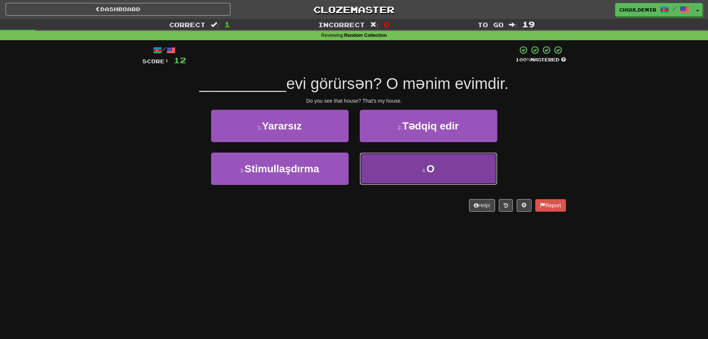
click at [452, 175] on button "4 . O" at bounding box center [429, 168] width 138 height 32
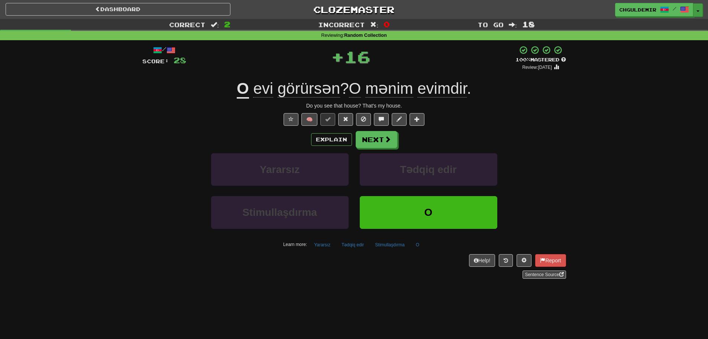
click at [696, 6] on button "Toggle Dropdown" at bounding box center [698, 9] width 10 height 13
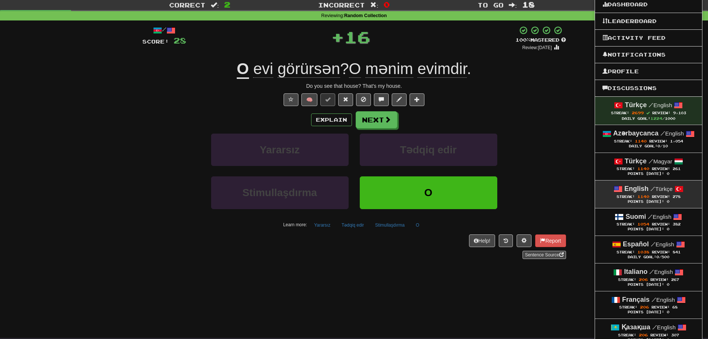
scroll to position [37, 0]
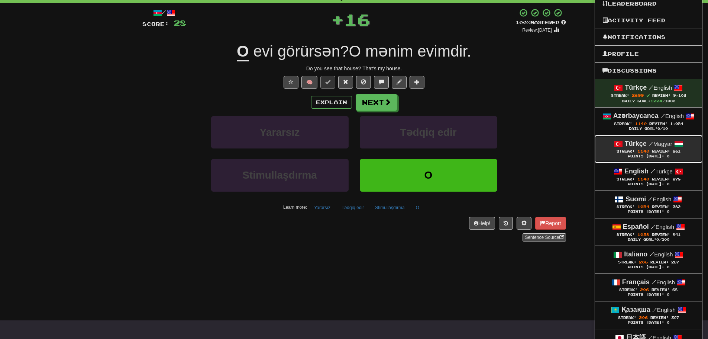
click at [644, 155] on div "Points Today: 0" at bounding box center [648, 156] width 92 height 5
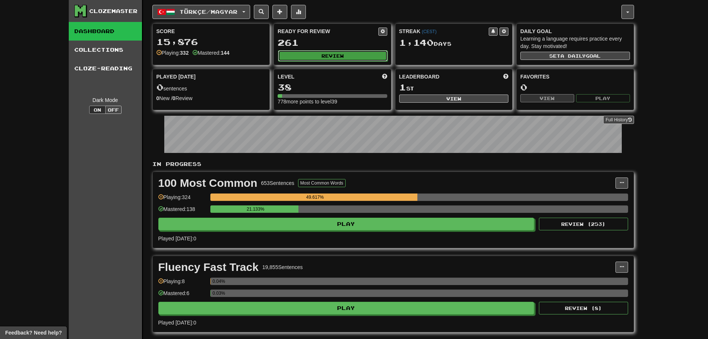
click at [328, 59] on button "Review" at bounding box center [333, 55] width 110 height 11
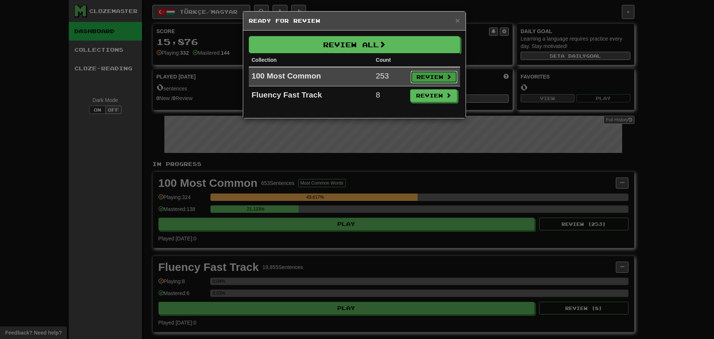
click at [431, 74] on button "Review" at bounding box center [433, 77] width 47 height 13
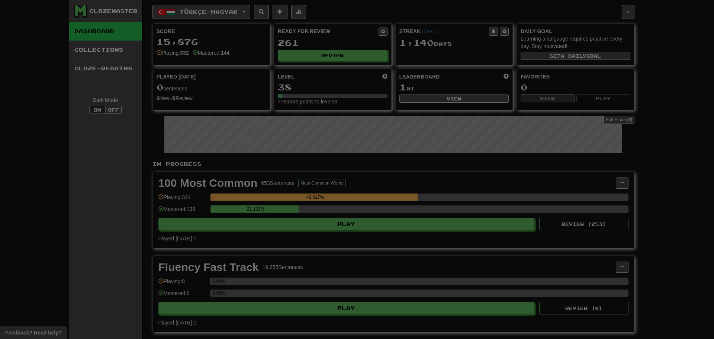
select select "**"
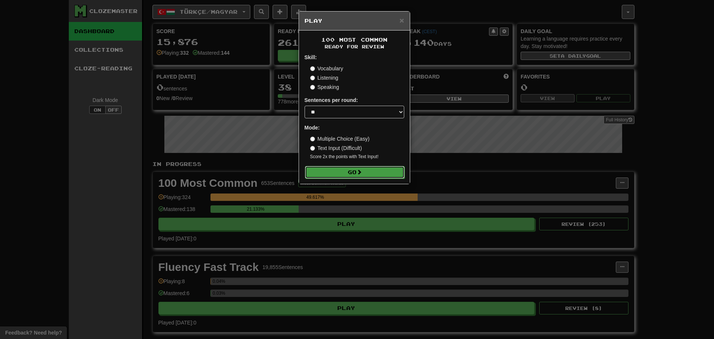
click at [370, 175] on button "Go" at bounding box center [355, 172] width 100 height 13
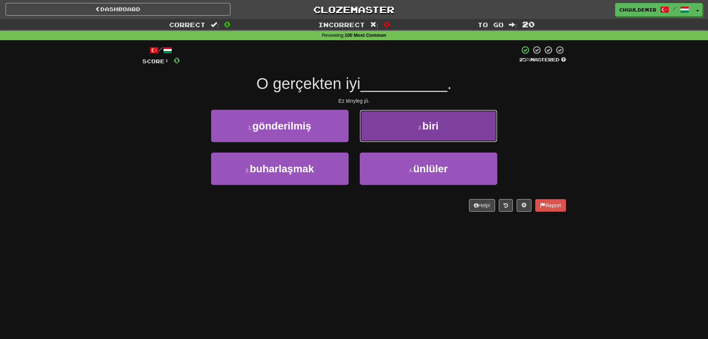
click at [385, 123] on button "2 . biri" at bounding box center [429, 126] width 138 height 32
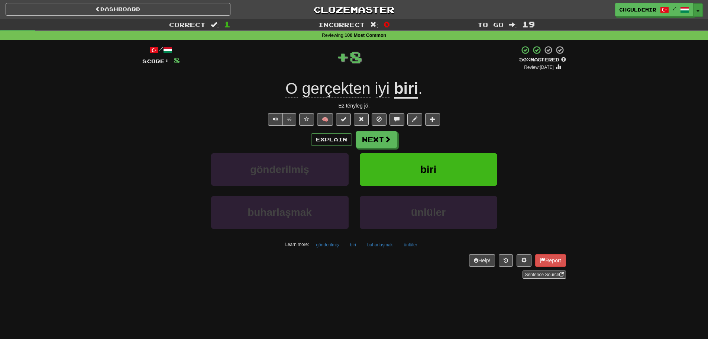
click at [697, 4] on button "Toggle Dropdown" at bounding box center [698, 9] width 10 height 13
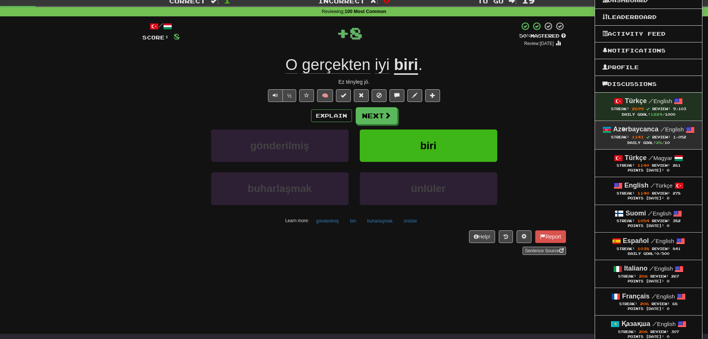
scroll to position [37, 0]
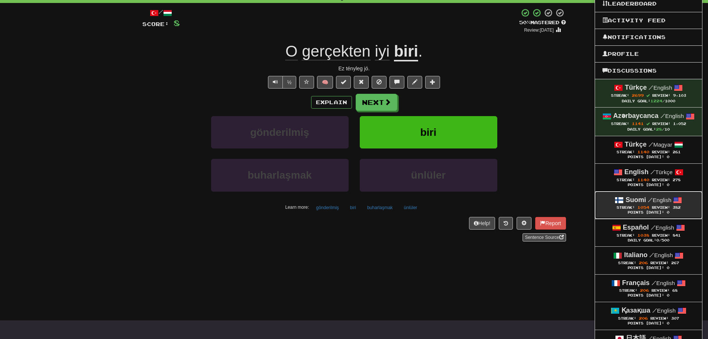
click at [634, 195] on div "Suomi / English" at bounding box center [648, 200] width 92 height 10
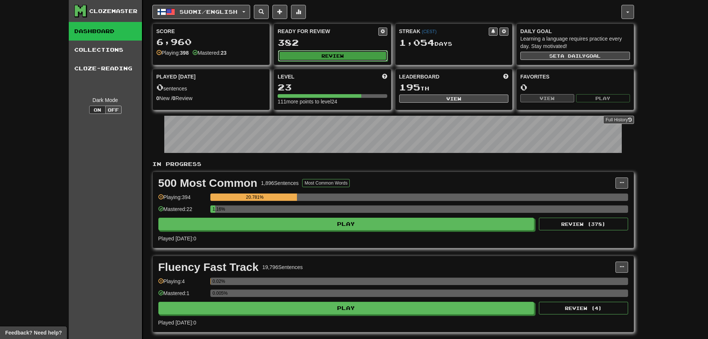
click at [334, 54] on button "Review" at bounding box center [333, 55] width 110 height 11
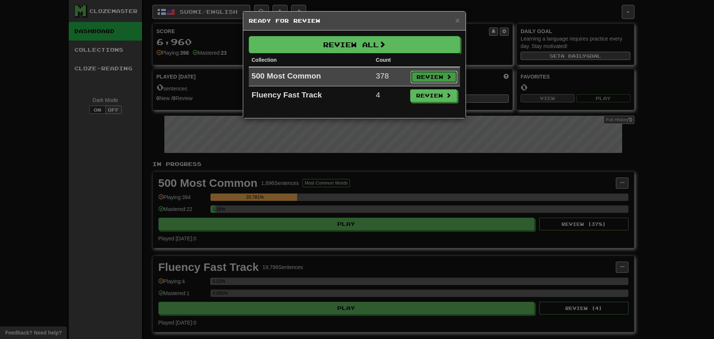
click at [430, 82] on button "Review" at bounding box center [433, 77] width 47 height 13
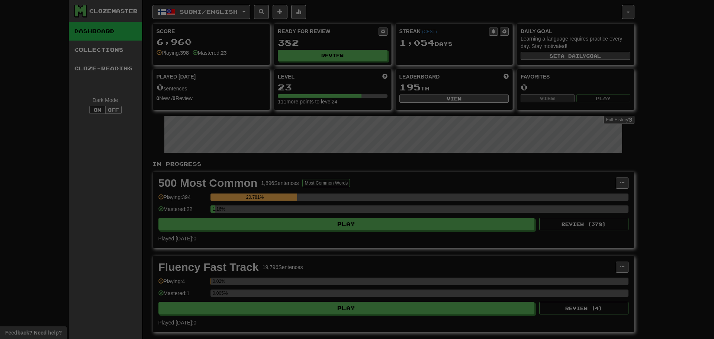
select select "**"
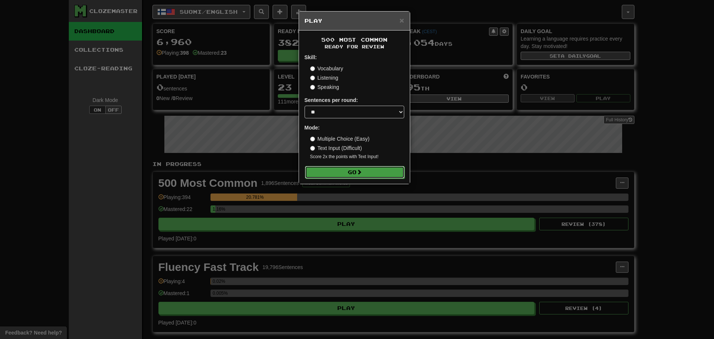
click at [382, 170] on button "Go" at bounding box center [355, 172] width 100 height 13
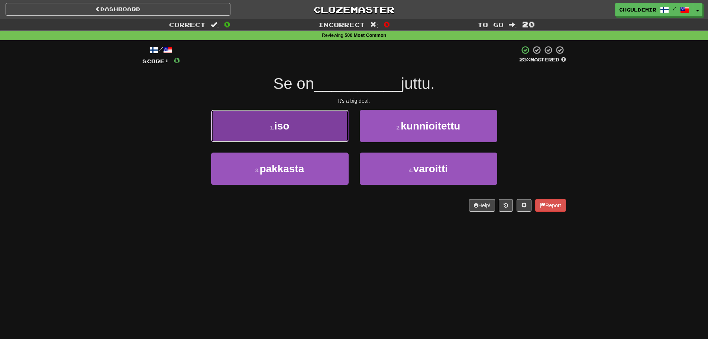
click at [331, 132] on button "1 . iso" at bounding box center [280, 126] width 138 height 32
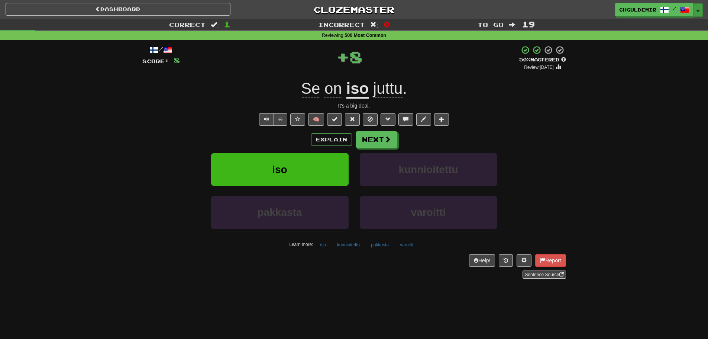
click at [694, 11] on button "Toggle Dropdown" at bounding box center [698, 9] width 10 height 13
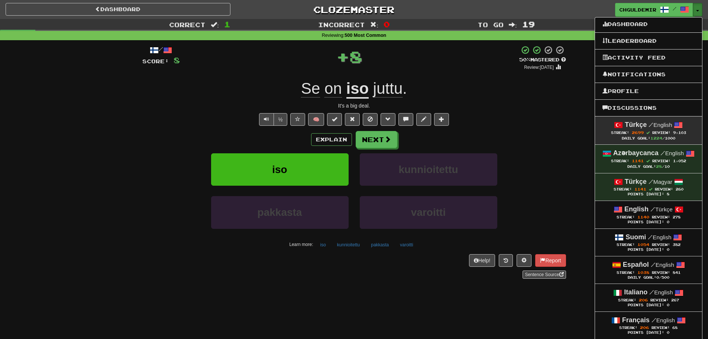
scroll to position [111, 0]
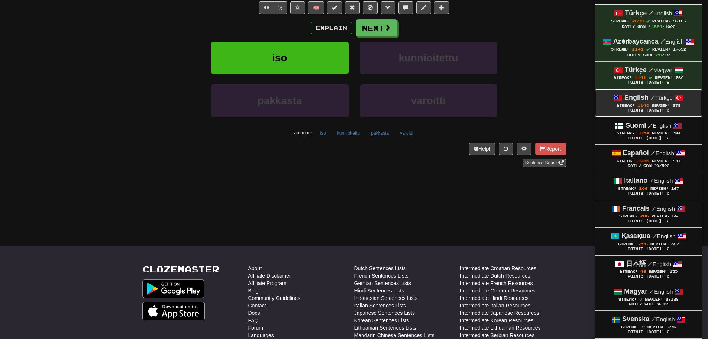
click at [648, 106] on span "1140" at bounding box center [643, 105] width 12 height 4
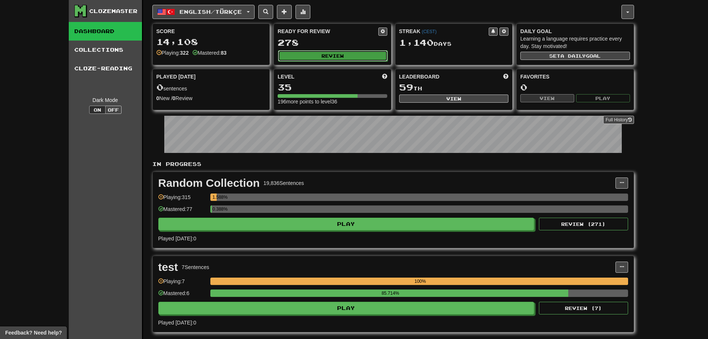
click at [319, 60] on button "Review" at bounding box center [333, 55] width 110 height 11
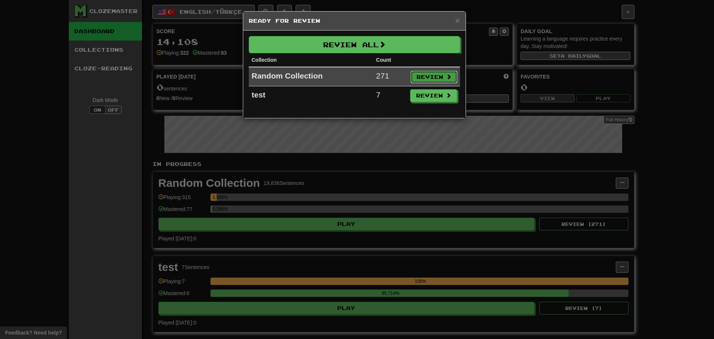
click at [427, 80] on button "Review" at bounding box center [433, 77] width 47 height 13
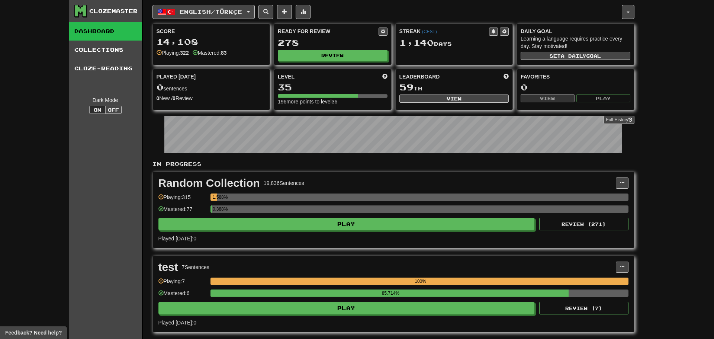
select select "**"
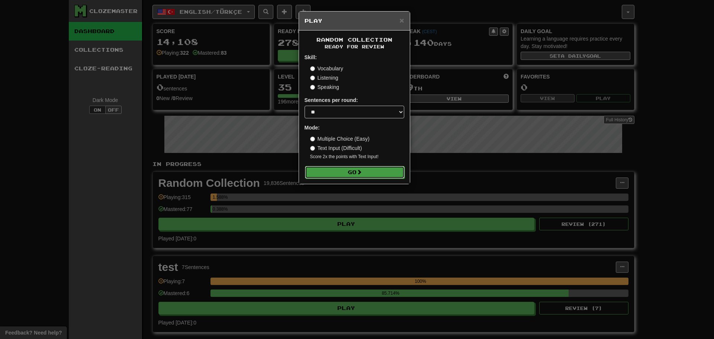
click at [373, 177] on button "Go" at bounding box center [355, 172] width 100 height 13
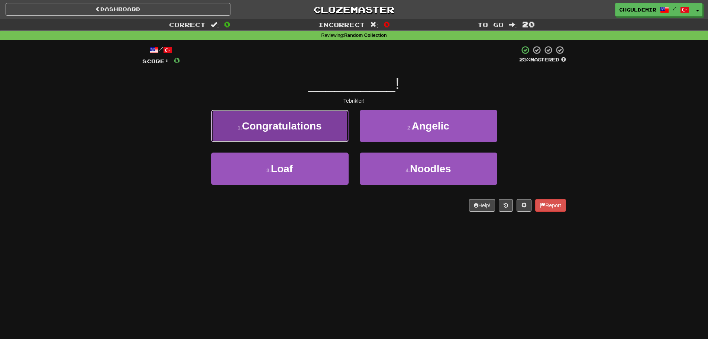
click at [324, 132] on button "1 . Congratulations" at bounding box center [280, 126] width 138 height 32
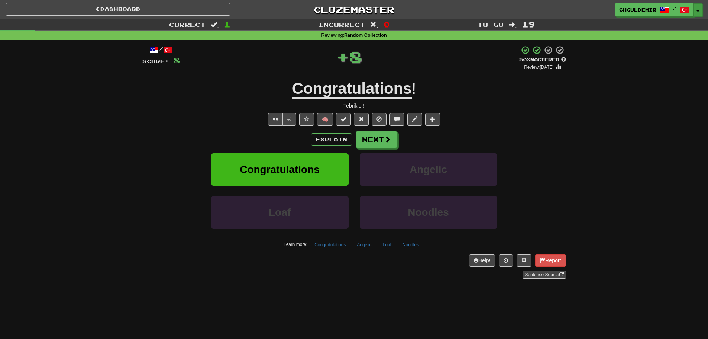
click at [699, 9] on button "Toggle Dropdown" at bounding box center [698, 9] width 10 height 13
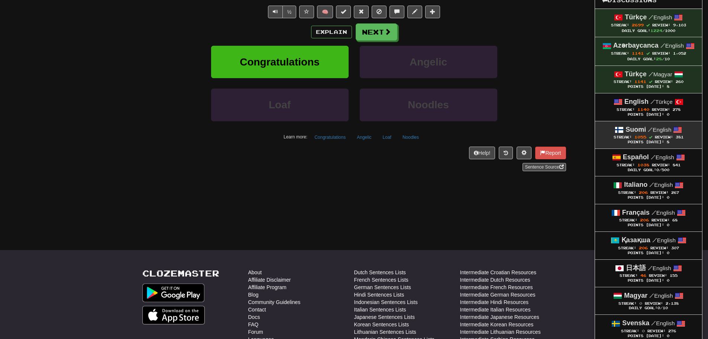
scroll to position [111, 0]
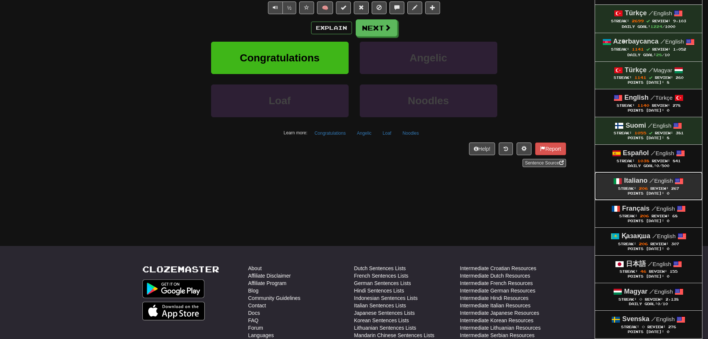
click at [641, 185] on div "Italiano / English" at bounding box center [648, 181] width 92 height 10
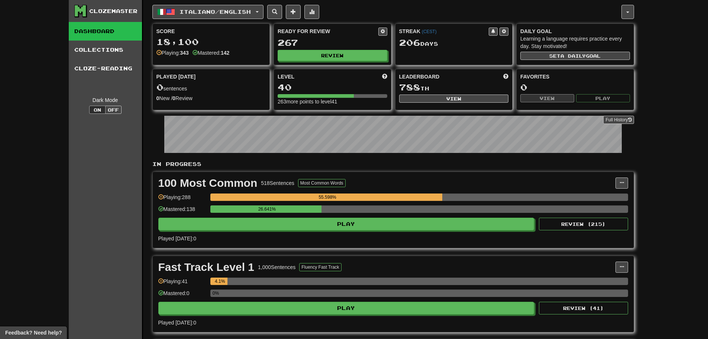
click at [337, 61] on div "Ready for Review 267 Review" at bounding box center [332, 44] width 117 height 41
click at [340, 55] on button "Review" at bounding box center [333, 55] width 110 height 11
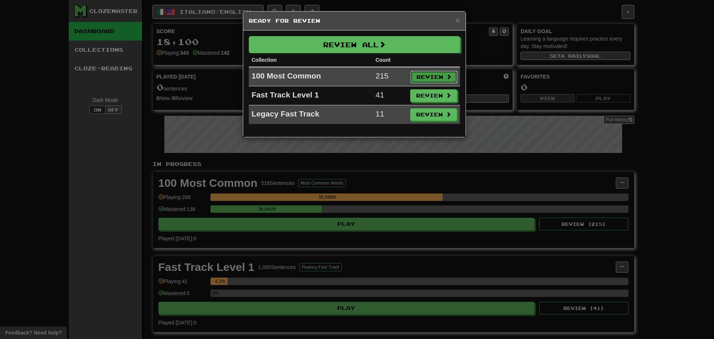
click at [449, 80] on span at bounding box center [448, 77] width 5 height 6
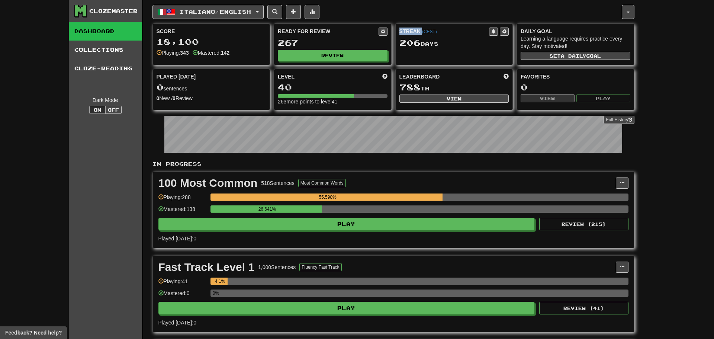
select select "**"
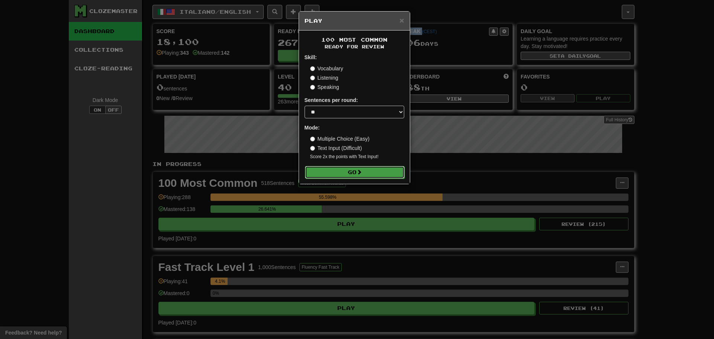
click at [389, 176] on button "Go" at bounding box center [355, 172] width 100 height 13
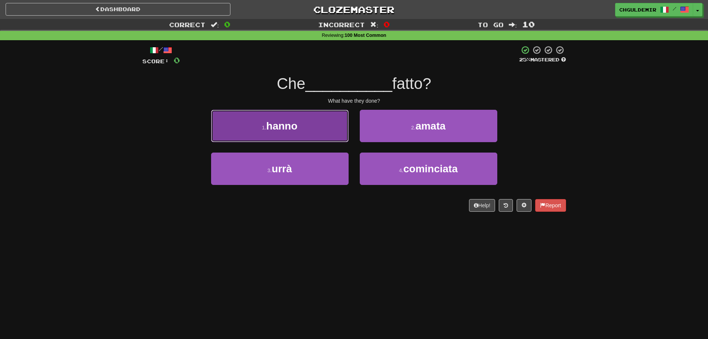
click at [333, 126] on button "1 . hanno" at bounding box center [280, 126] width 138 height 32
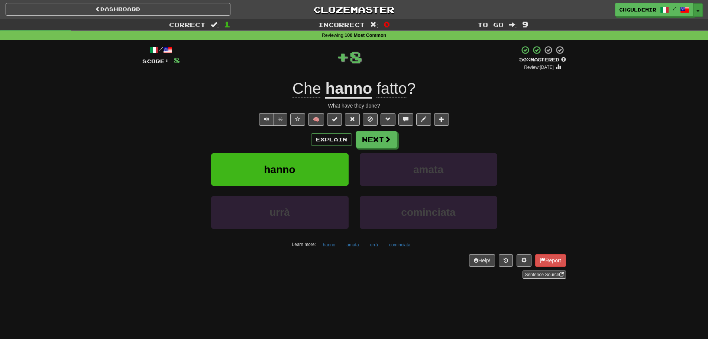
click at [699, 7] on button "Toggle Dropdown" at bounding box center [698, 9] width 10 height 13
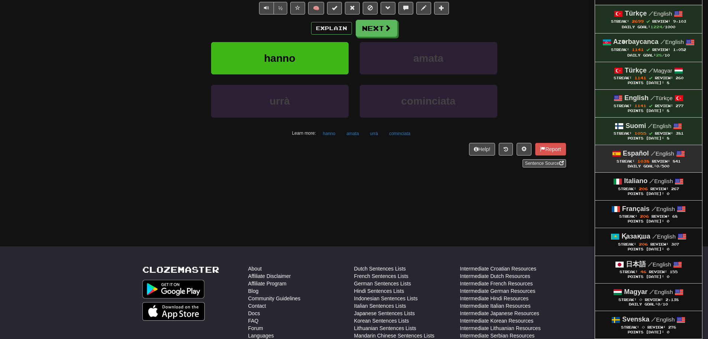
scroll to position [111, 0]
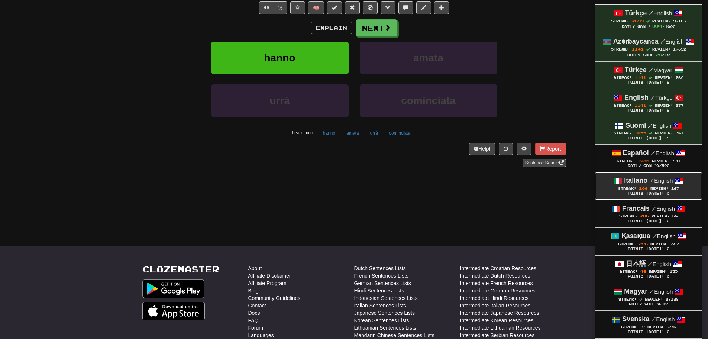
click at [634, 180] on strong "Italiano" at bounding box center [635, 180] width 23 height 7
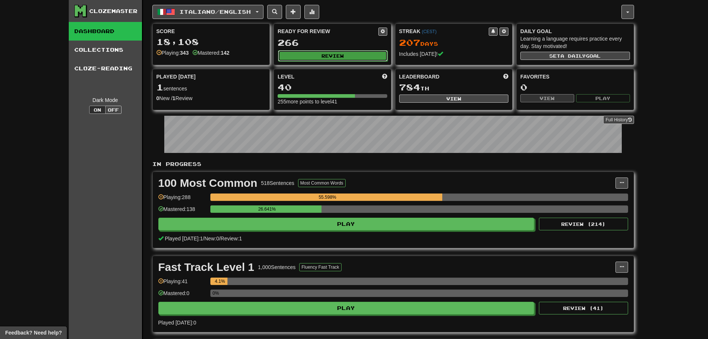
click at [358, 57] on button "Review" at bounding box center [333, 55] width 110 height 11
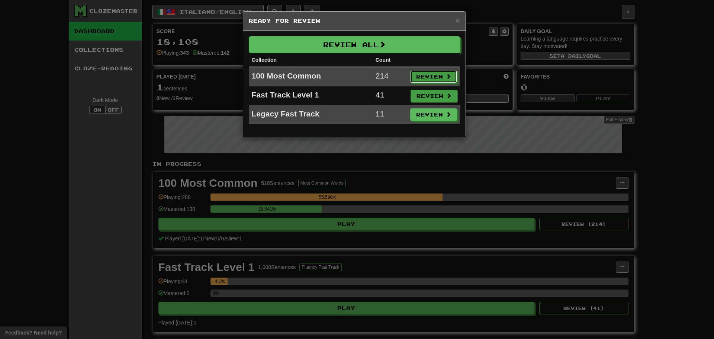
drag, startPoint x: 433, startPoint y: 77, endPoint x: 435, endPoint y: 85, distance: 8.5
click at [432, 77] on button "Review" at bounding box center [433, 76] width 47 height 13
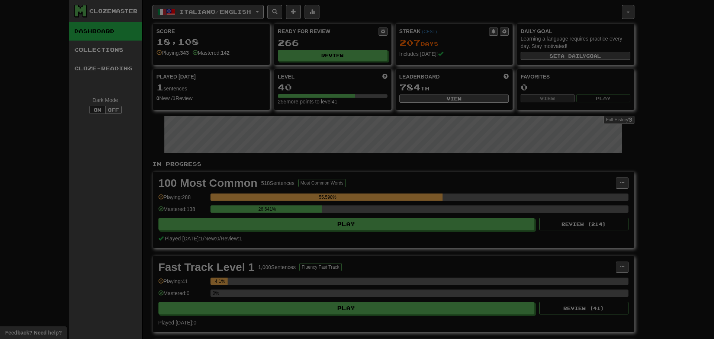
select select "**"
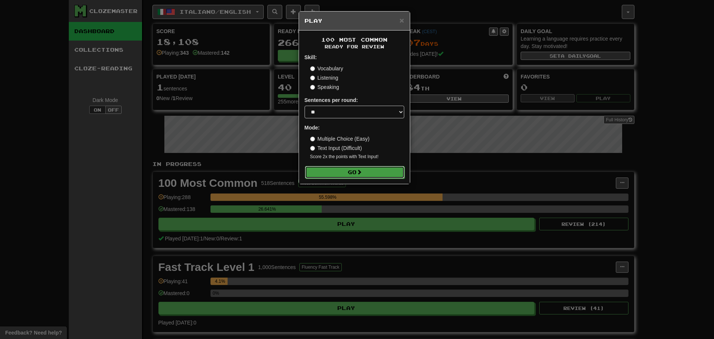
click at [362, 171] on span at bounding box center [358, 171] width 5 height 5
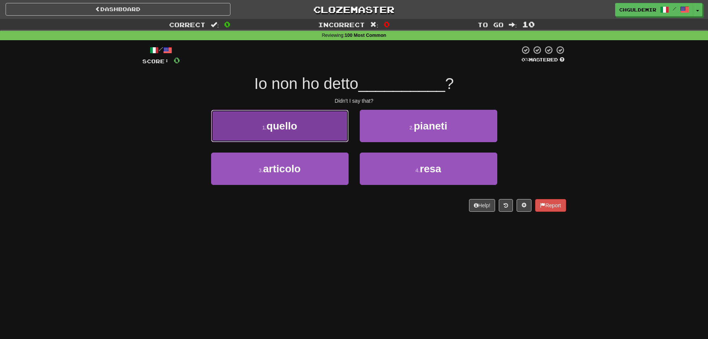
click at [333, 133] on button "1 . quello" at bounding box center [280, 126] width 138 height 32
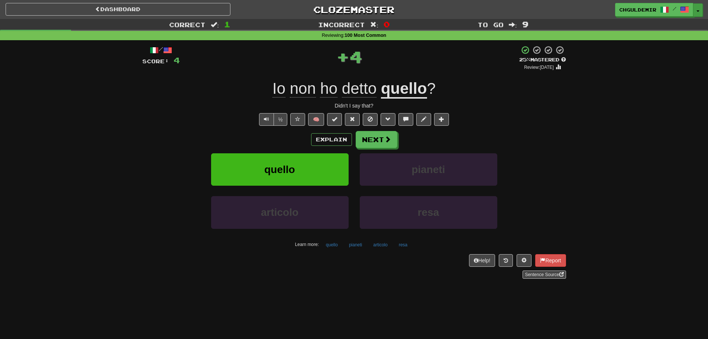
click at [698, 13] on button "Toggle Dropdown" at bounding box center [698, 9] width 10 height 13
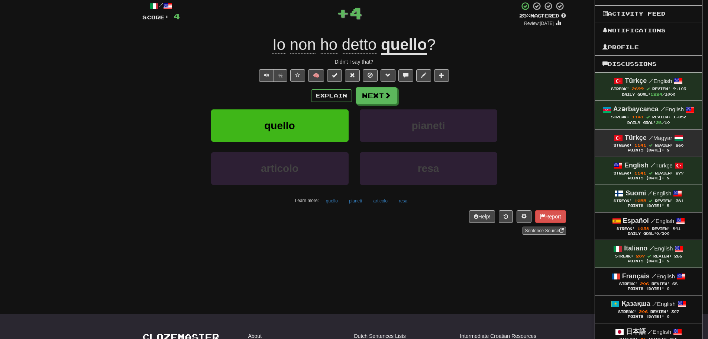
scroll to position [111, 0]
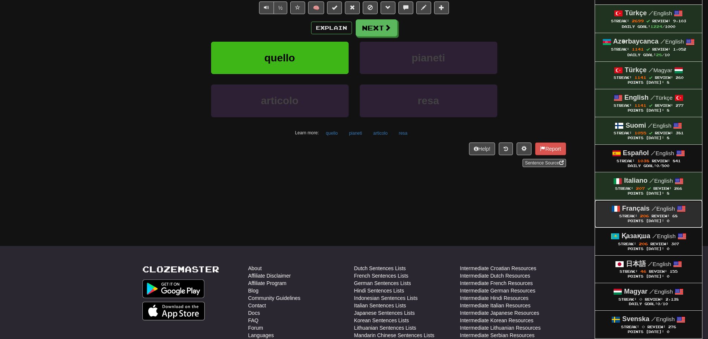
click at [648, 215] on span "Streak: 206" at bounding box center [635, 216] width 32 height 4
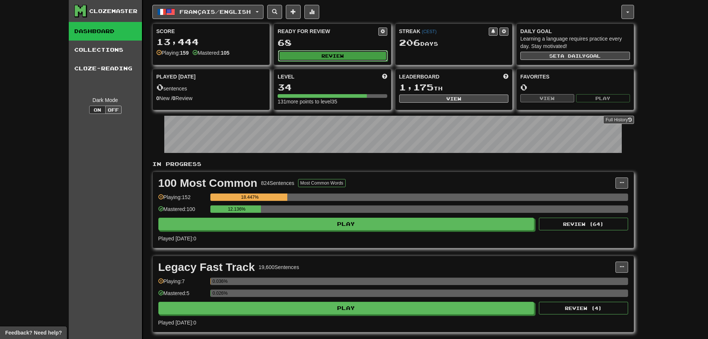
click at [301, 57] on button "Review" at bounding box center [333, 55] width 110 height 11
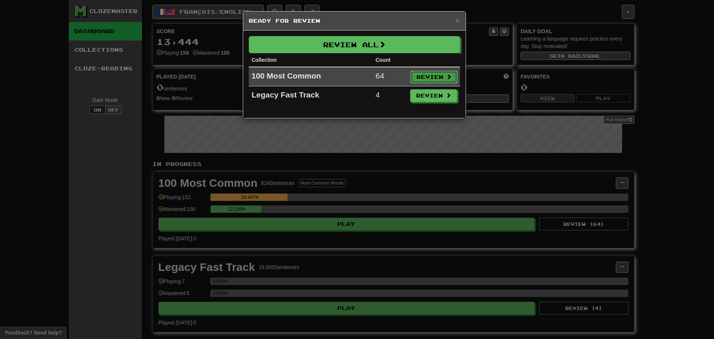
click at [438, 80] on button "Review" at bounding box center [433, 77] width 47 height 13
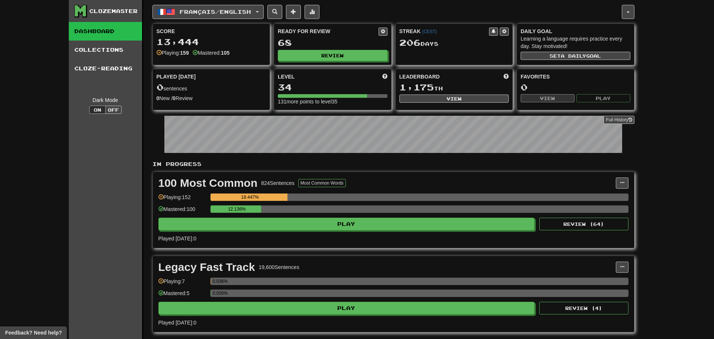
select select "**"
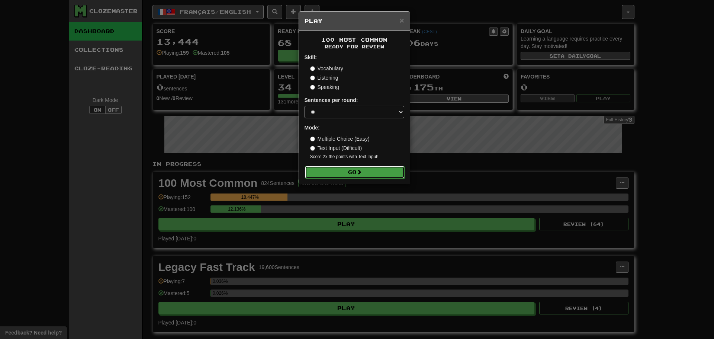
click at [359, 171] on span at bounding box center [358, 171] width 5 height 5
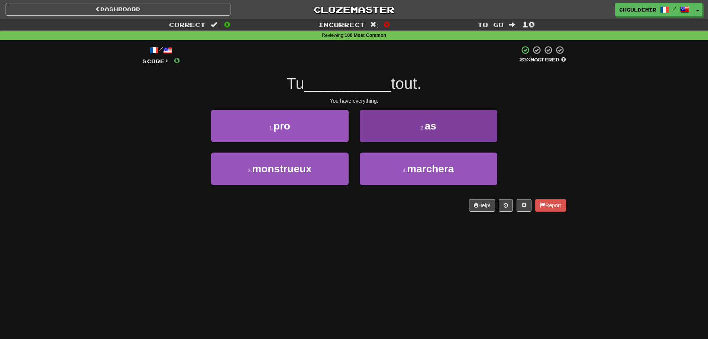
drag, startPoint x: 407, startPoint y: 104, endPoint x: 408, endPoint y: 110, distance: 5.7
click at [407, 104] on div "/ Score: 0 25 % Mastered Tu __________ tout. You have everything. 1 . pro 2 . a…" at bounding box center [354, 128] width 424 height 166
click at [417, 124] on button "2 . as" at bounding box center [429, 126] width 138 height 32
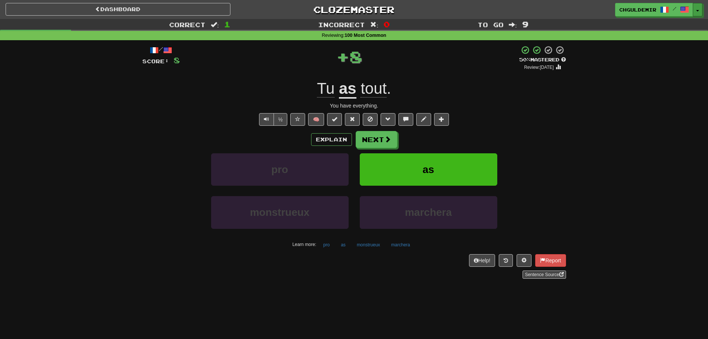
drag, startPoint x: 697, startPoint y: 8, endPoint x: 687, endPoint y: 51, distance: 44.3
click at [697, 8] on button "Toggle Dropdown" at bounding box center [698, 9] width 10 height 13
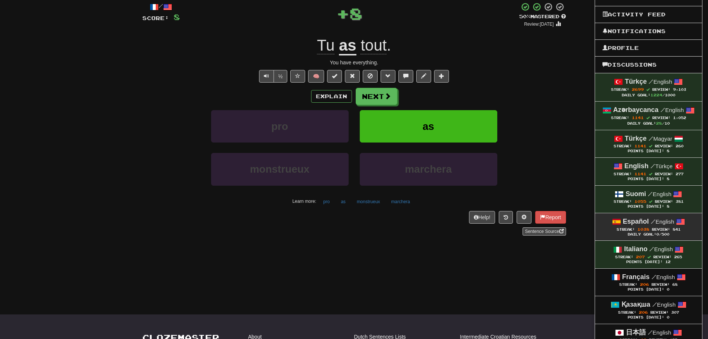
scroll to position [111, 0]
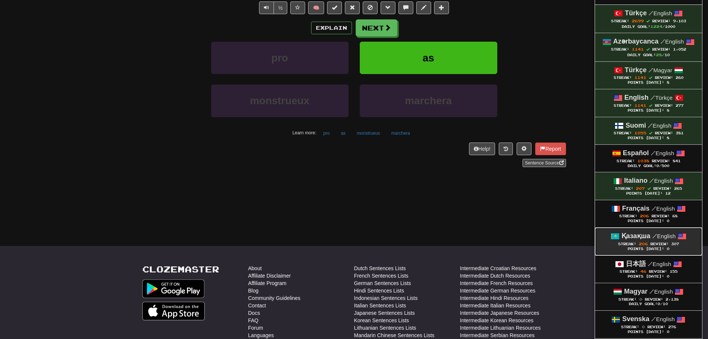
click at [638, 236] on strong "Қазақша" at bounding box center [635, 235] width 29 height 7
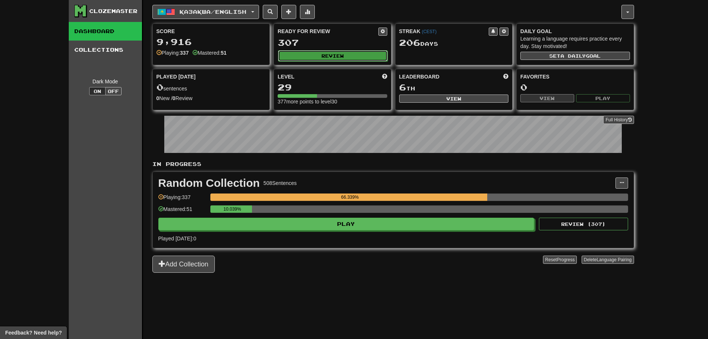
click at [339, 56] on button "Review" at bounding box center [333, 55] width 110 height 11
select select "**"
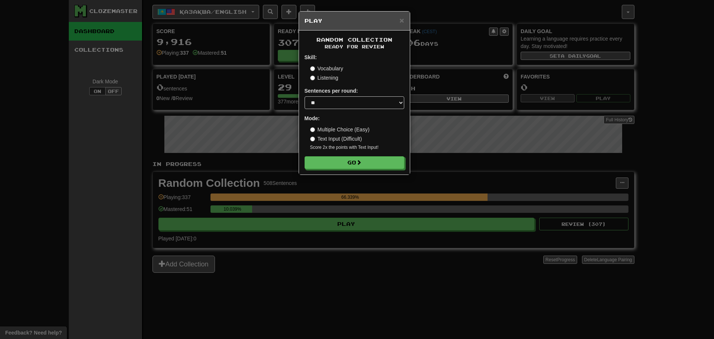
click at [394, 155] on form "Skill: Vocabulary Listening Sentences per round: * ** ** ** ** ** *** ******** …" at bounding box center [354, 111] width 100 height 115
click at [389, 162] on button "Go" at bounding box center [355, 162] width 100 height 13
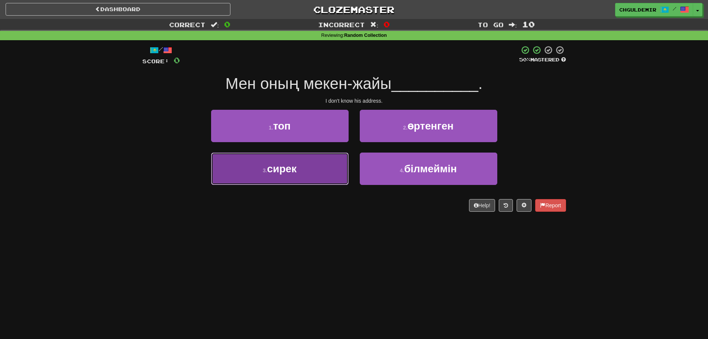
click at [317, 164] on button "3 . сирек" at bounding box center [280, 168] width 138 height 32
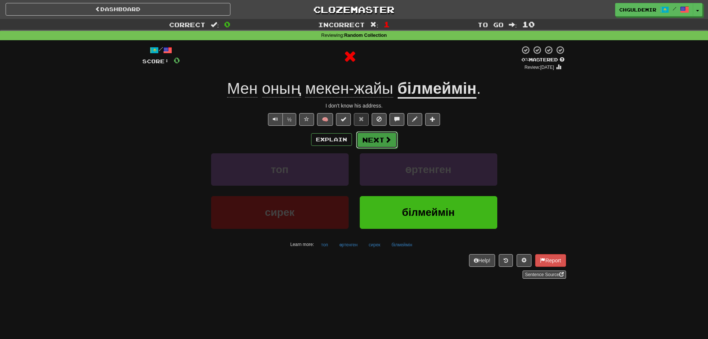
click at [390, 136] on span at bounding box center [388, 139] width 7 height 7
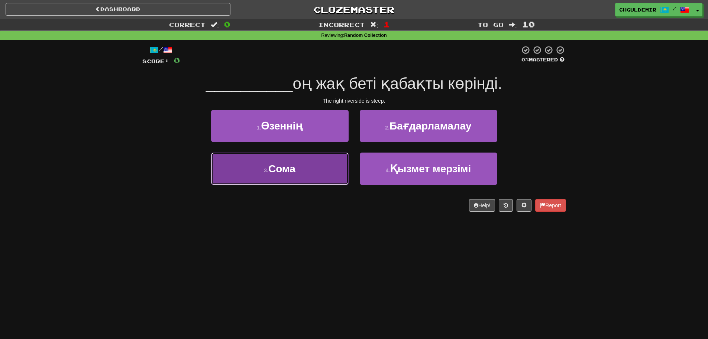
click at [302, 165] on button "3 . Сома" at bounding box center [280, 168] width 138 height 32
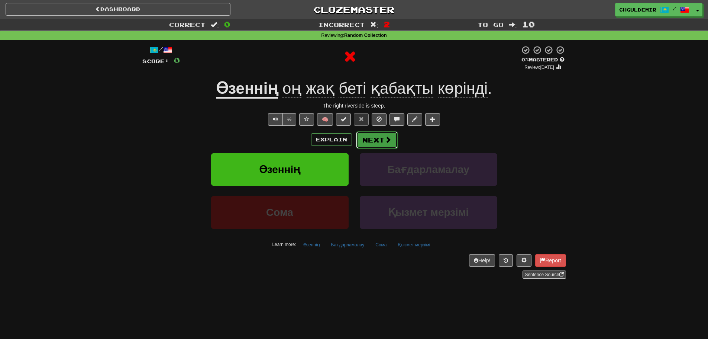
click at [386, 133] on button "Next" at bounding box center [377, 139] width 42 height 17
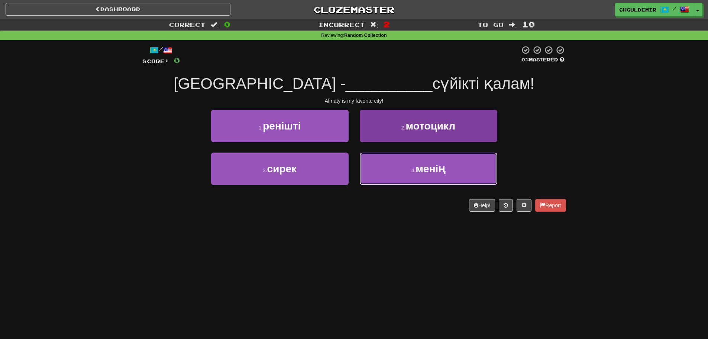
click at [389, 172] on button "4 . менің" at bounding box center [429, 168] width 138 height 32
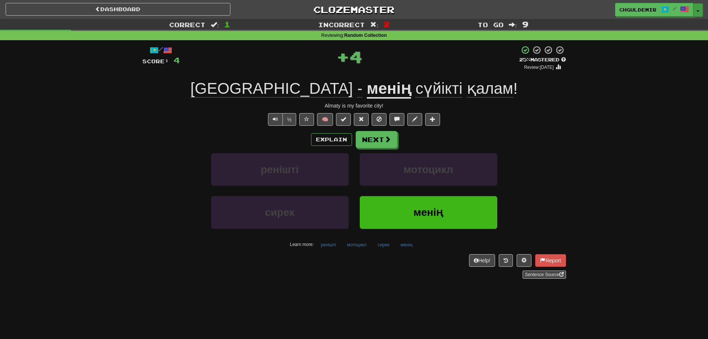
click at [696, 13] on button "Toggle Dropdown" at bounding box center [698, 9] width 10 height 13
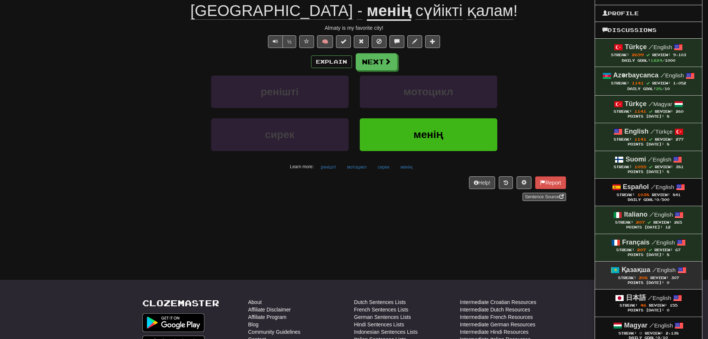
scroll to position [149, 0]
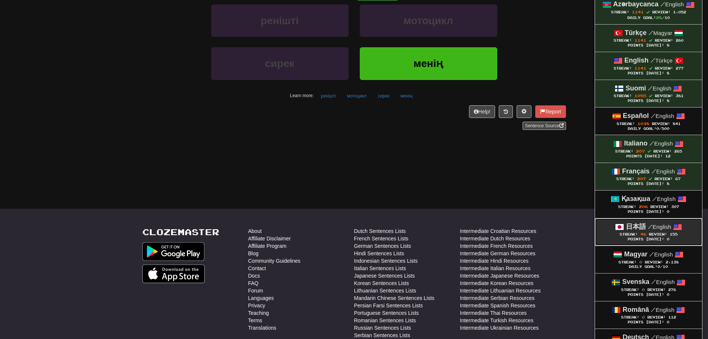
click at [640, 238] on div "Points Today: 0" at bounding box center [648, 239] width 92 height 5
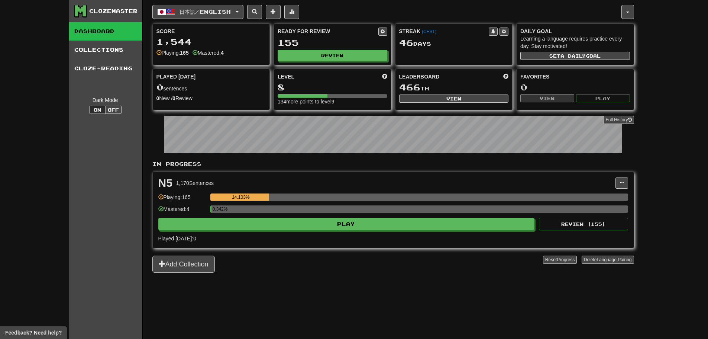
click at [321, 49] on div "Ready for Review 155 Review" at bounding box center [332, 44] width 117 height 41
click at [324, 52] on button "Review" at bounding box center [333, 55] width 110 height 11
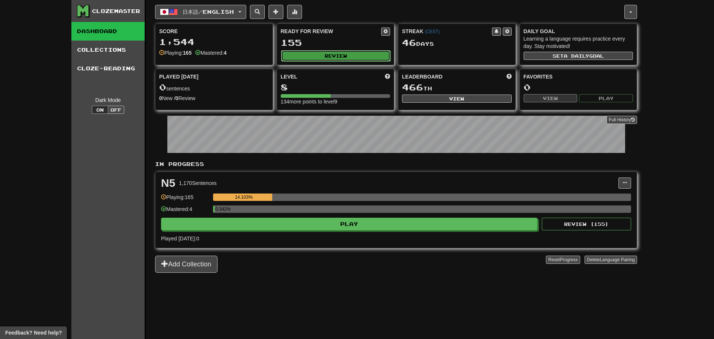
select select "**"
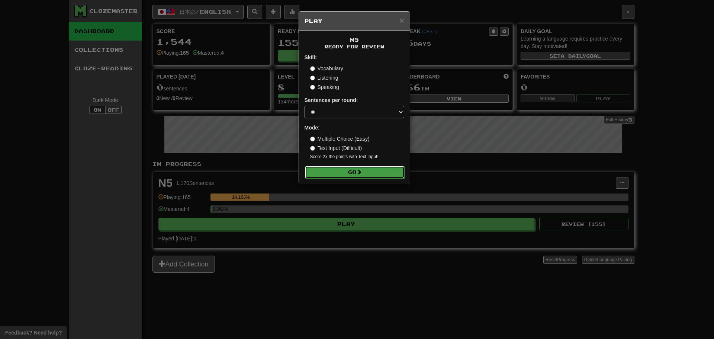
click at [362, 174] on span at bounding box center [358, 171] width 5 height 5
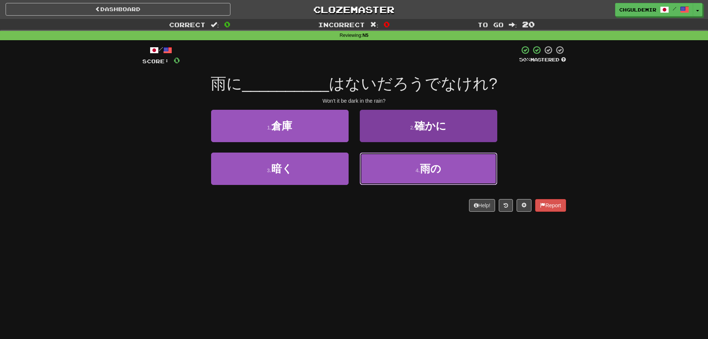
click at [383, 167] on button "4 . 雨の" at bounding box center [429, 168] width 138 height 32
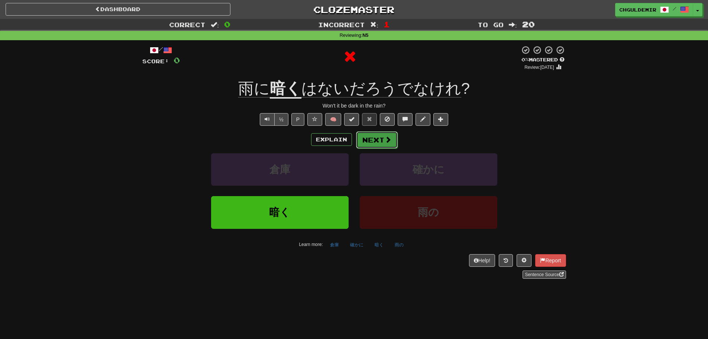
click at [374, 144] on button "Next" at bounding box center [377, 139] width 42 height 17
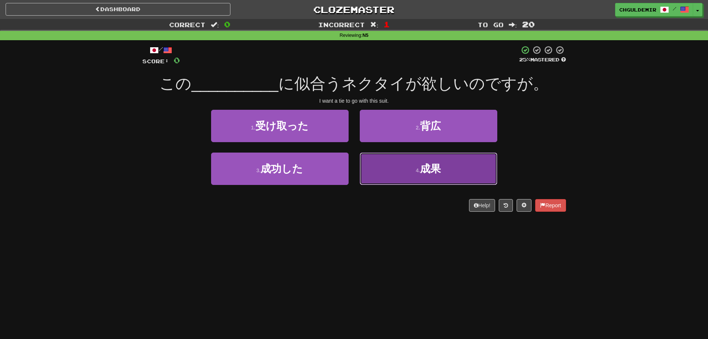
click at [402, 165] on button "4 . 成果" at bounding box center [429, 168] width 138 height 32
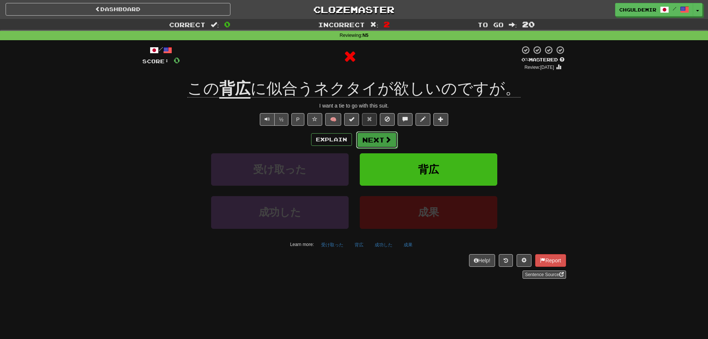
click at [376, 139] on button "Next" at bounding box center [377, 139] width 42 height 17
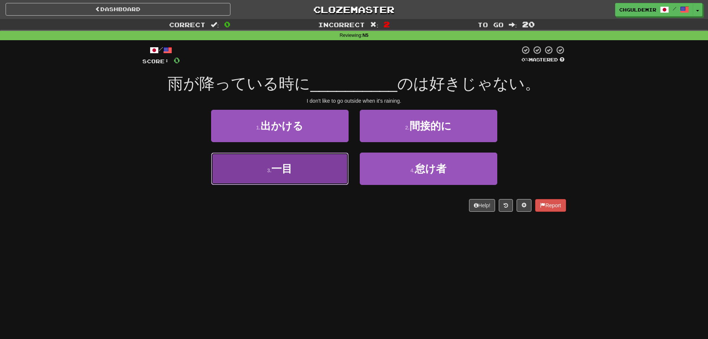
click at [333, 175] on button "3 . 一目" at bounding box center [280, 168] width 138 height 32
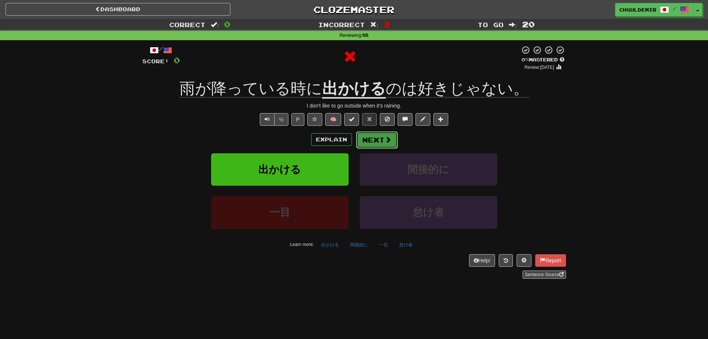
click at [375, 140] on button "Next" at bounding box center [377, 139] width 42 height 17
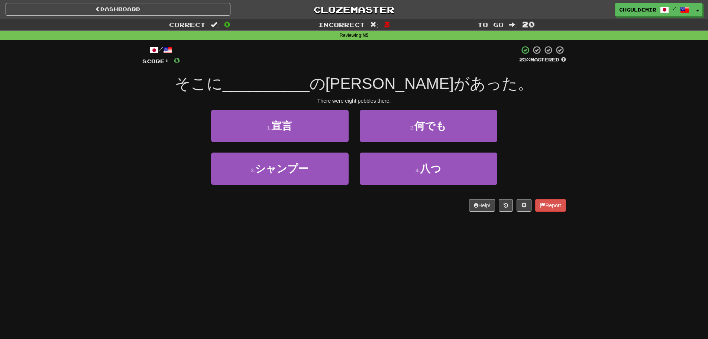
click at [405, 185] on div "4 . 八つ" at bounding box center [428, 173] width 149 height 43
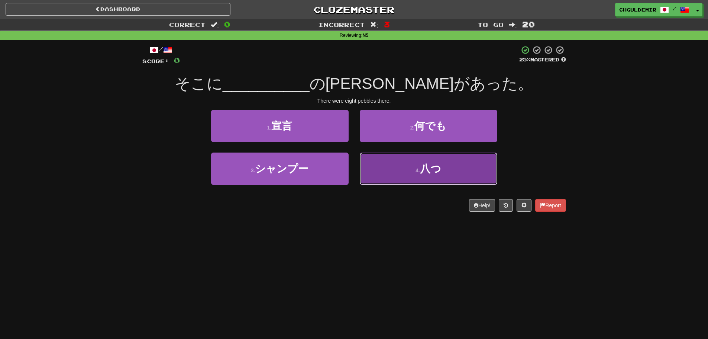
click at [407, 177] on button "4 . 八つ" at bounding box center [429, 168] width 138 height 32
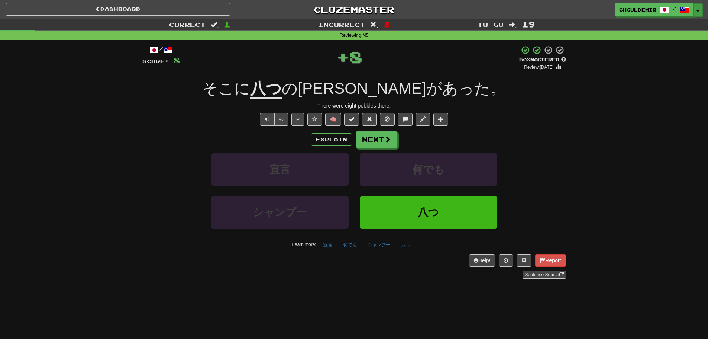
click at [696, 14] on button "Toggle Dropdown" at bounding box center [698, 9] width 10 height 13
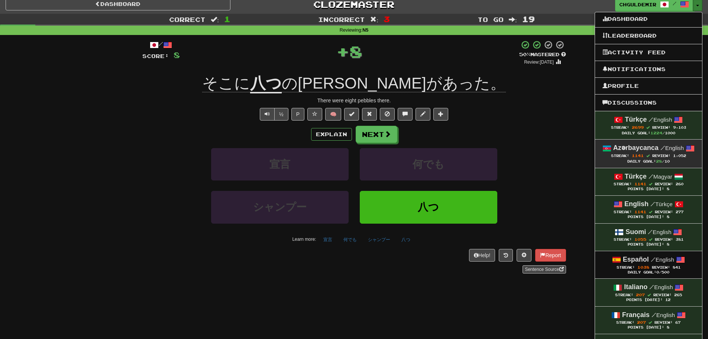
scroll to position [186, 0]
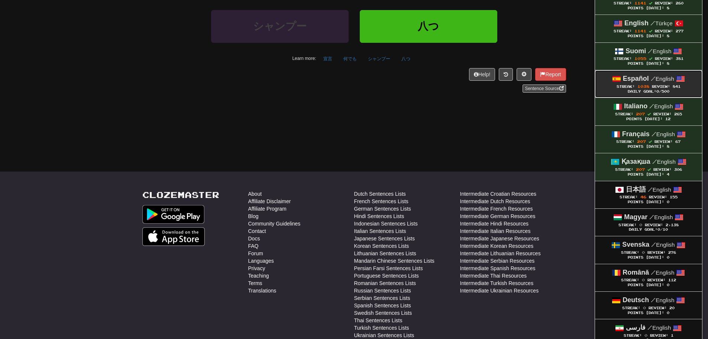
click at [644, 89] on div "Daily Goal: 0 /500" at bounding box center [648, 91] width 92 height 5
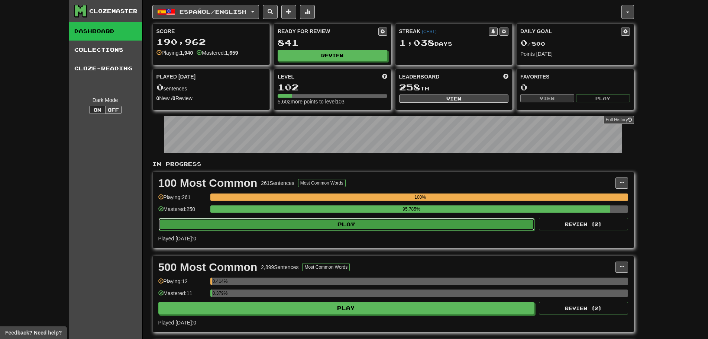
click at [317, 225] on button "Play" at bounding box center [347, 224] width 376 height 13
select select "********"
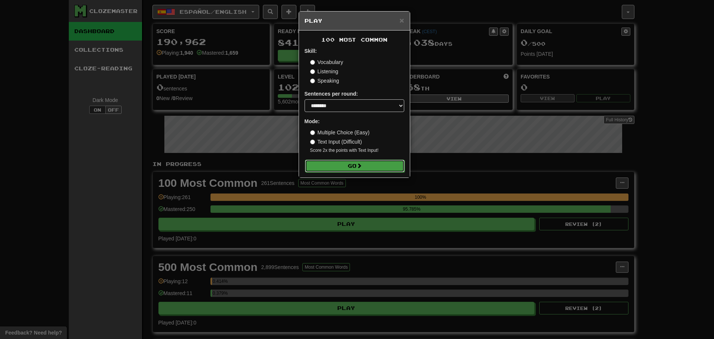
click at [361, 168] on button "Go" at bounding box center [355, 165] width 100 height 13
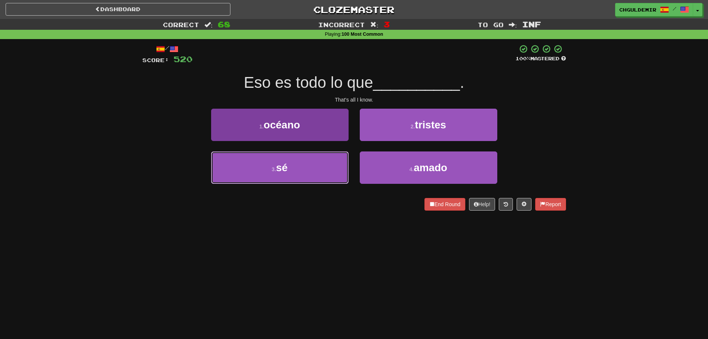
click at [342, 163] on button "3 . sé" at bounding box center [280, 167] width 138 height 32
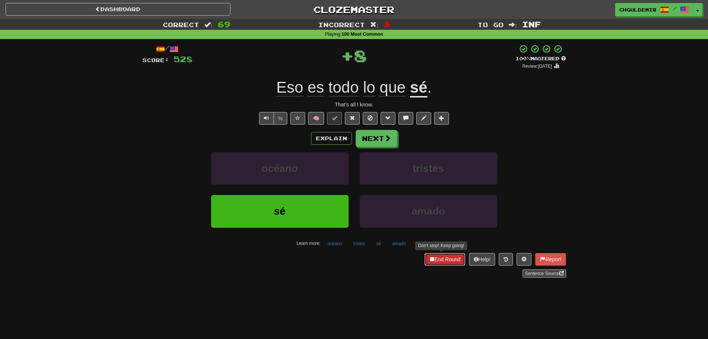
click at [440, 256] on button "End Round" at bounding box center [444, 259] width 41 height 13
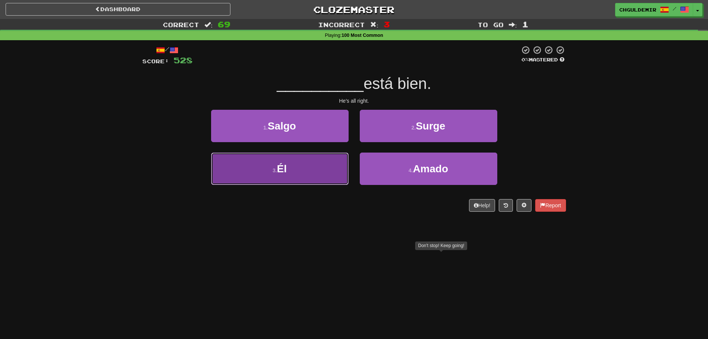
click at [292, 165] on button "3 . Él" at bounding box center [280, 168] width 138 height 32
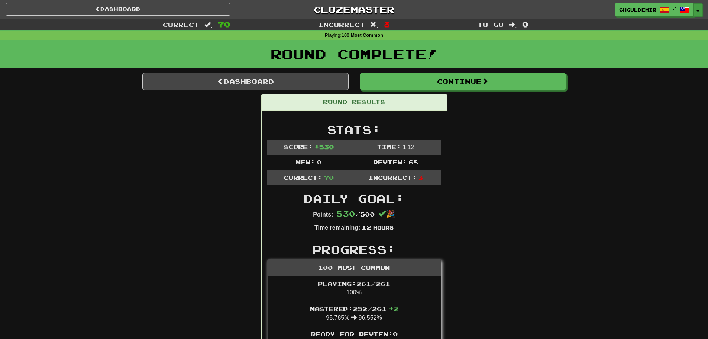
click at [697, 12] on span "button" at bounding box center [697, 10] width 3 height 1
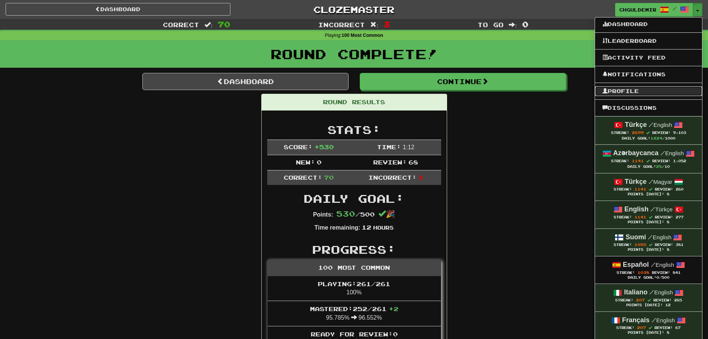
click at [626, 95] on link "Profile" at bounding box center [648, 91] width 107 height 10
